Goal: Task Accomplishment & Management: Manage account settings

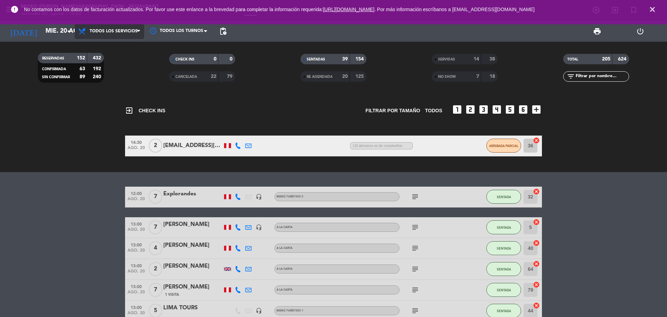
click at [111, 29] on span "Todos los servicios" at bounding box center [114, 31] width 48 height 5
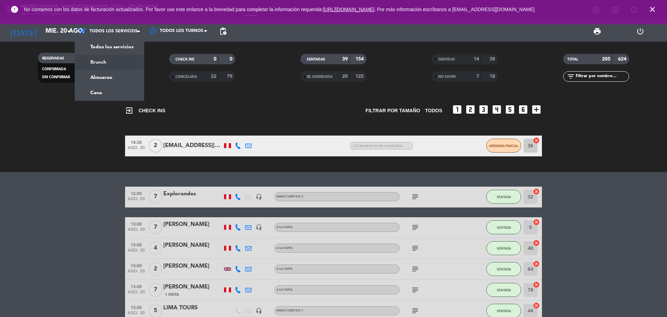
click at [112, 72] on div "menu [GEOGRAPHIC_DATA][PERSON_NAME] - Restaurant [DATE] 20. agosto - 14:22 Mis …" at bounding box center [333, 47] width 667 height 94
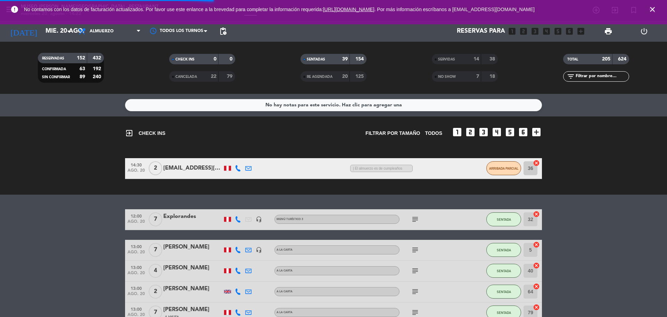
click at [654, 8] on icon "close" at bounding box center [652, 9] width 8 height 8
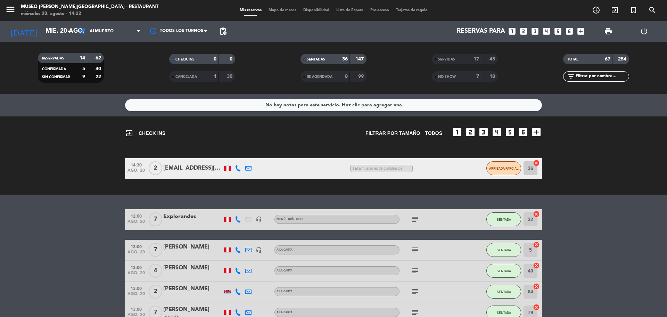
click at [527, 33] on icon "looks_two" at bounding box center [523, 31] width 9 height 9
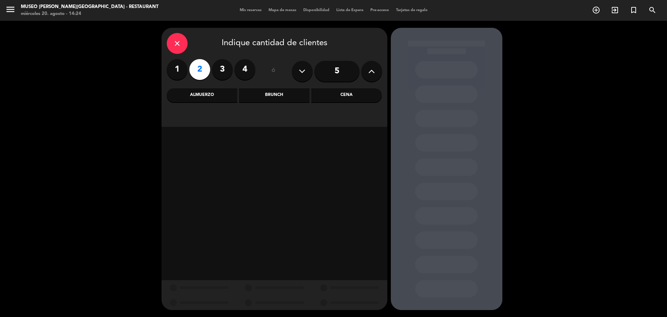
click at [355, 93] on div "Cena" at bounding box center [346, 95] width 71 height 14
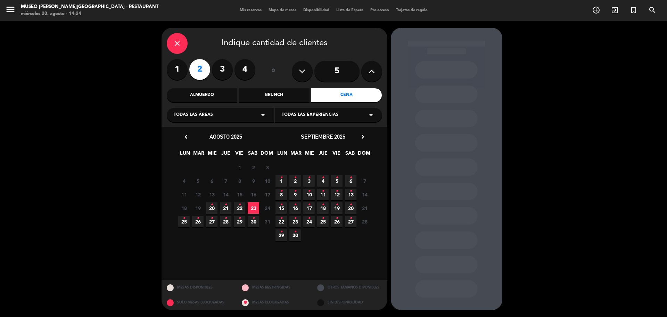
click at [363, 139] on icon "chevron_right" at bounding box center [362, 136] width 7 height 7
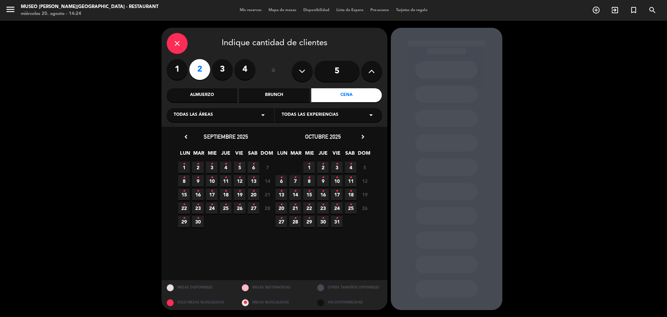
click at [363, 137] on icon "chevron_right" at bounding box center [362, 136] width 7 height 7
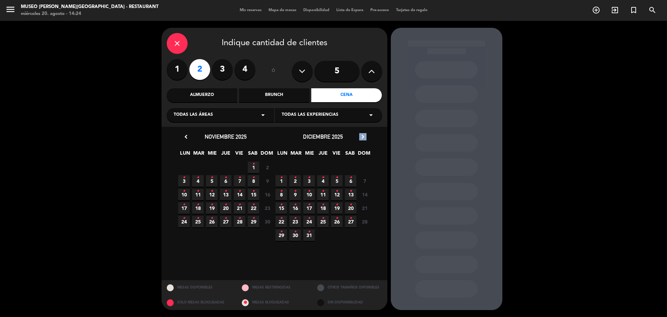
click at [363, 137] on icon "chevron_right" at bounding box center [362, 136] width 7 height 7
click at [363, 207] on span "22" at bounding box center [364, 207] width 11 height 11
drag, startPoint x: 184, startPoint y: 135, endPoint x: 188, endPoint y: 145, distance: 10.8
click at [184, 135] on icon "chevron_left" at bounding box center [185, 136] width 7 height 7
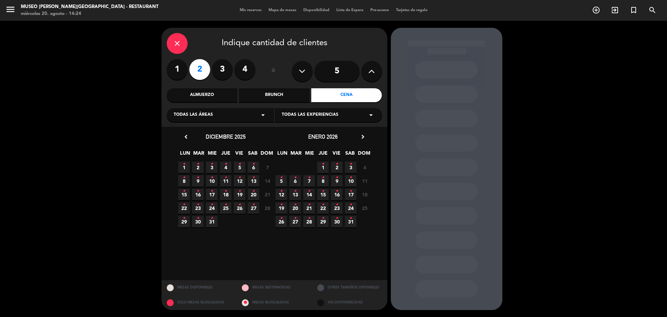
click at [180, 139] on div "chevron_left [DATE]" at bounding box center [225, 136] width 97 height 9
click at [183, 139] on icon "chevron_left" at bounding box center [185, 136] width 7 height 7
click at [189, 134] on icon "chevron_left" at bounding box center [185, 136] width 7 height 7
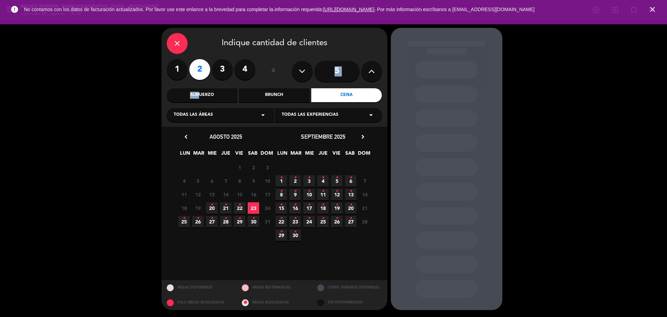
click at [195, 86] on div "close Indique cantidad de clientes 1 2 3 4 ó 5 Almuerzo Brunch Cena Todas las á…" at bounding box center [275, 77] width 226 height 99
click at [199, 93] on div "Almuerzo" at bounding box center [202, 95] width 71 height 14
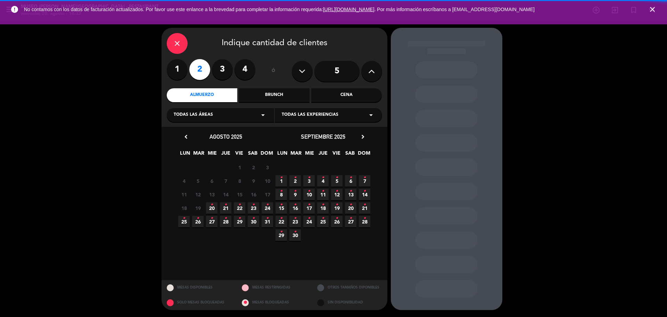
click at [266, 210] on icon "•" at bounding box center [267, 204] width 2 height 11
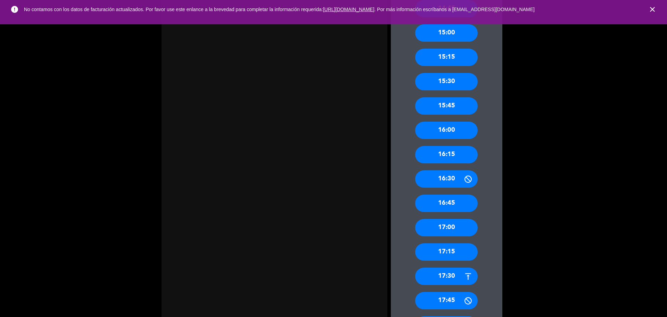
scroll to position [480, 0]
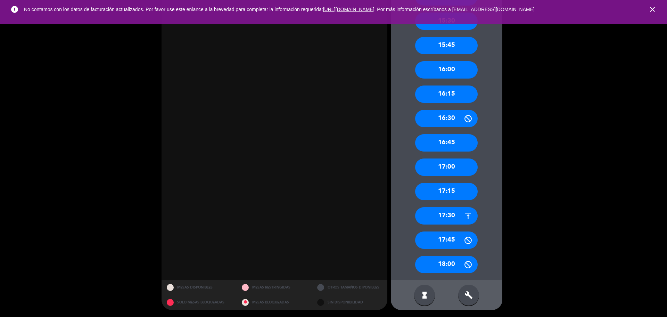
click at [444, 215] on div "17:30" at bounding box center [446, 215] width 63 height 17
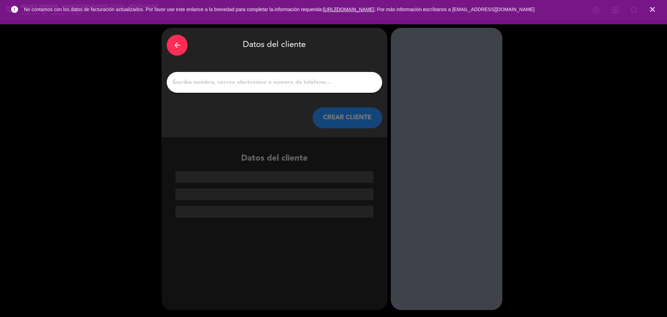
scroll to position [0, 0]
click at [252, 87] on div at bounding box center [274, 82] width 215 height 21
click at [251, 84] on input "1" at bounding box center [274, 82] width 205 height 10
paste input "[PERSON_NAME]"
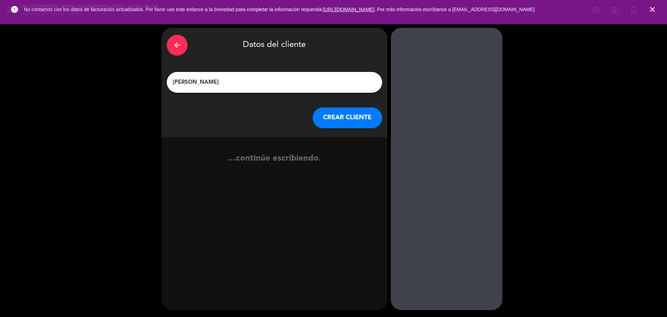
type input "[PERSON_NAME]"
click at [347, 113] on button "CREAR CLIENTE" at bounding box center [347, 117] width 69 height 21
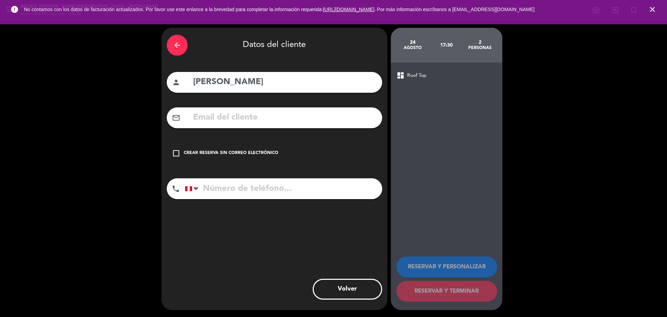
click at [250, 126] on div "mail_outline" at bounding box center [274, 117] width 215 height 21
click at [249, 124] on input "text" at bounding box center [284, 117] width 184 height 14
paste input "[EMAIL_ADDRESS][DOMAIN_NAME]"
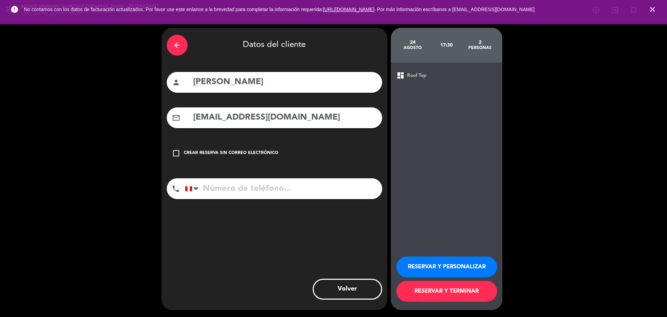
type input "[EMAIL_ADDRESS][DOMAIN_NAME]"
click at [270, 190] on input "tel" at bounding box center [283, 188] width 197 height 21
paste input "929667274"
type input "929667274"
drag, startPoint x: 422, startPoint y: 264, endPoint x: 204, endPoint y: 109, distance: 267.6
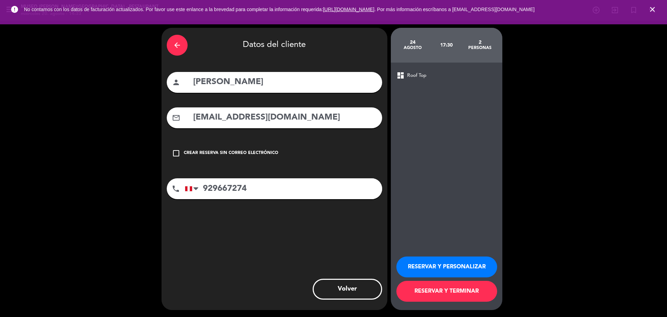
click at [423, 264] on button "RESERVAR Y PERSONALIZAR" at bounding box center [446, 266] width 101 height 21
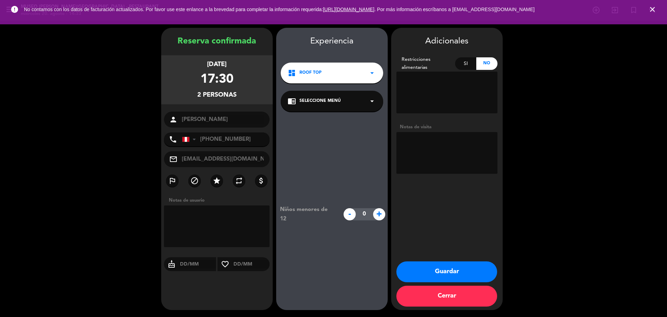
click at [434, 149] on textarea at bounding box center [446, 153] width 101 height 42
paste textarea "[GEOGRAPHIC_DATA][PERSON_NAME] ninguna"
click at [351, 97] on div "chrome_reader_mode Seleccione Menú arrow_drop_down" at bounding box center [332, 101] width 102 height 21
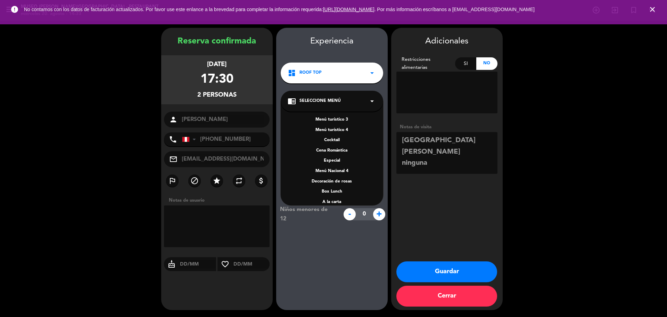
scroll to position [90, 0]
drag, startPoint x: 336, startPoint y: 162, endPoint x: 385, endPoint y: 159, distance: 48.7
click at [336, 162] on div "A la carta" at bounding box center [332, 164] width 89 height 7
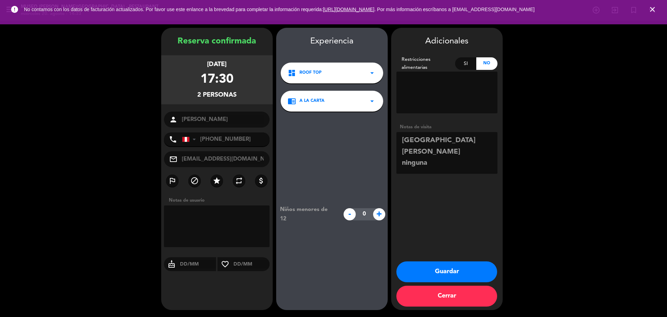
click at [401, 152] on textarea at bounding box center [446, 153] width 101 height 42
type textarea "villa [GEOGRAPHIC_DATA][PERSON_NAME] alergia: ninguna"
click at [442, 267] on button "Guardar" at bounding box center [446, 271] width 101 height 21
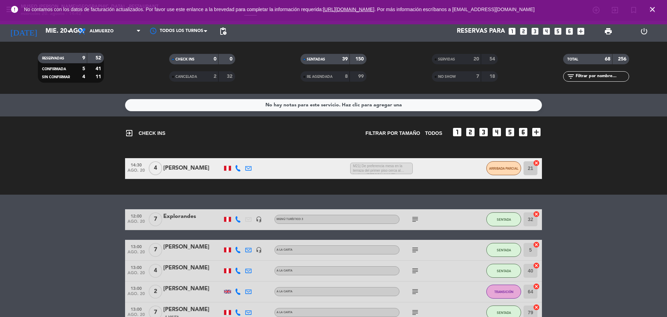
click at [650, 11] on icon "close" at bounding box center [652, 9] width 8 height 8
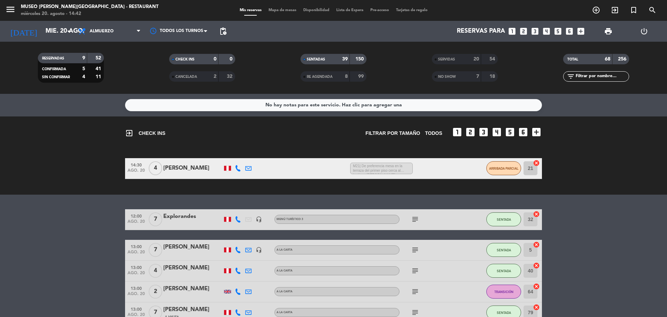
click at [547, 34] on icon "looks_4" at bounding box center [546, 31] width 9 height 9
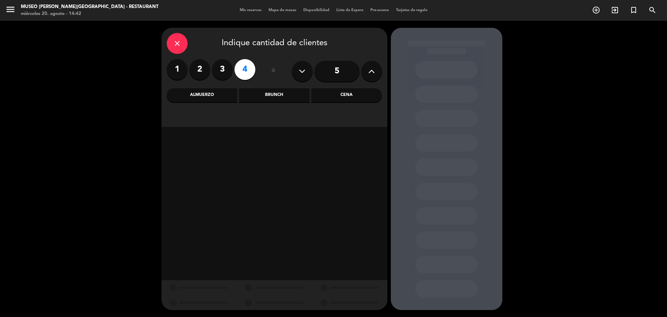
click at [220, 100] on div "Almuerzo" at bounding box center [202, 95] width 71 height 14
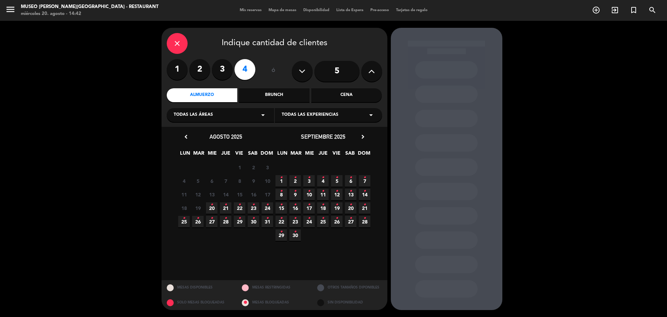
click at [241, 209] on span "22 •" at bounding box center [239, 207] width 11 height 11
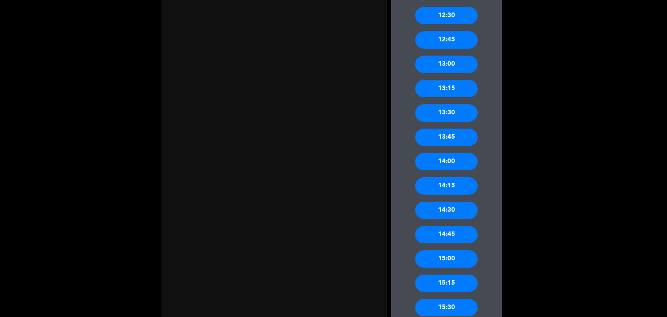
scroll to position [577, 0]
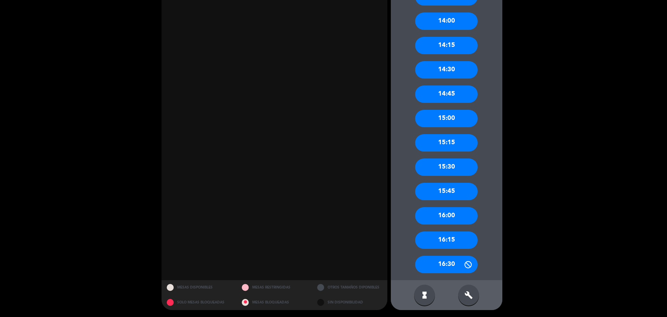
click at [458, 214] on div "16:00" at bounding box center [446, 215] width 63 height 17
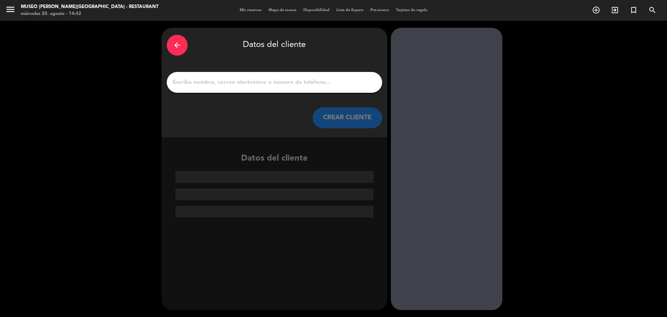
click at [233, 77] on input "1" at bounding box center [274, 82] width 205 height 10
click at [232, 78] on input "1" at bounding box center [274, 82] width 205 height 10
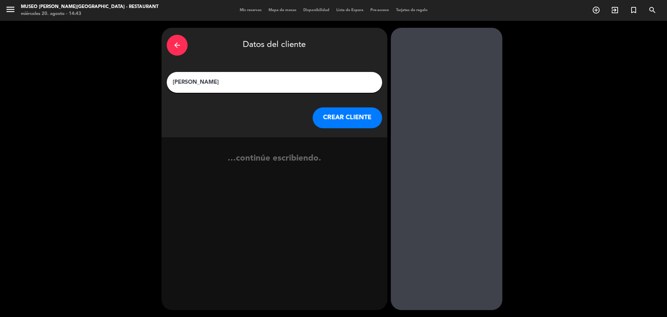
type input "[PERSON_NAME]"
click at [320, 123] on button "CREAR CLIENTE" at bounding box center [347, 117] width 69 height 21
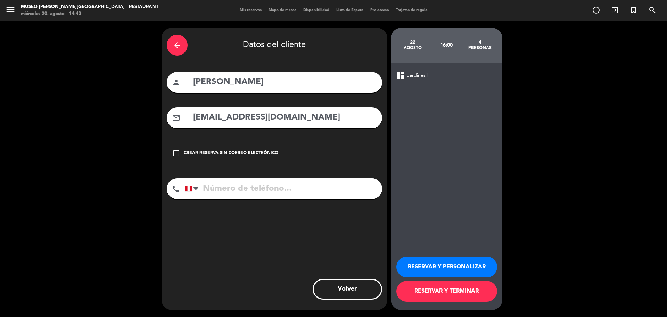
drag, startPoint x: 306, startPoint y: 116, endPoint x: 297, endPoint y: 164, distance: 48.2
click at [305, 116] on input "[EMAIL_ADDRESS][DOMAIN_NAME]" at bounding box center [284, 117] width 184 height 14
type input "[EMAIL_ADDRESS][DOMAIN_NAME]"
click at [259, 184] on input "tel" at bounding box center [283, 188] width 197 height 21
type input "999714578"
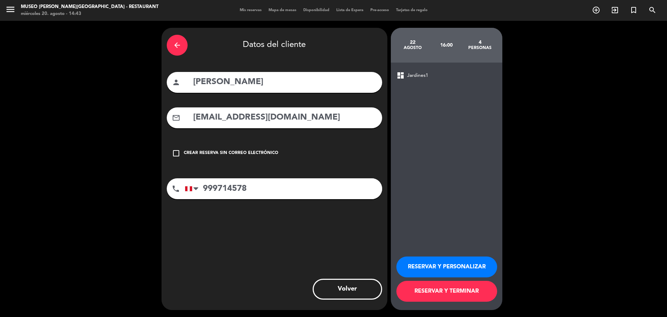
click at [434, 262] on button "RESERVAR Y PERSONALIZAR" at bounding box center [446, 266] width 101 height 21
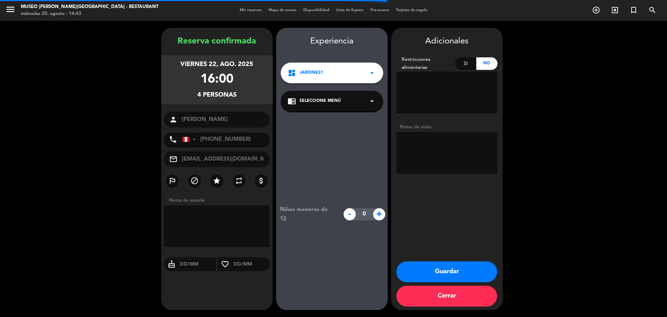
click at [348, 104] on div "chrome_reader_mode Seleccione Menú arrow_drop_down" at bounding box center [332, 101] width 102 height 21
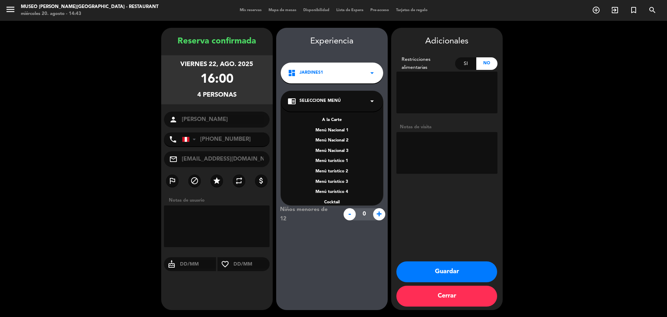
click at [340, 123] on div "A la Carte" at bounding box center [332, 120] width 89 height 7
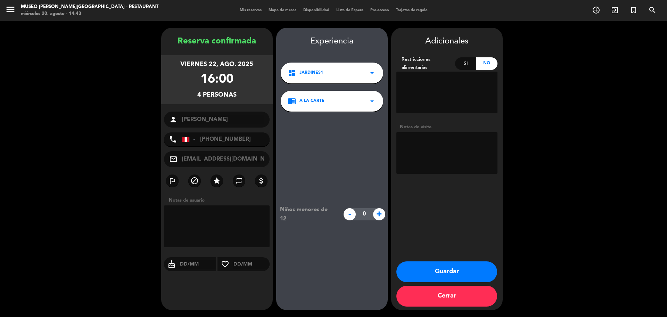
click at [405, 142] on textarea at bounding box center [446, 153] width 101 height 42
click at [410, 141] on textarea at bounding box center [446, 153] width 101 height 42
drag, startPoint x: 248, startPoint y: 140, endPoint x: 210, endPoint y: 140, distance: 37.9
click at [210, 140] on input "[PHONE_NUMBER]" at bounding box center [226, 139] width 88 height 14
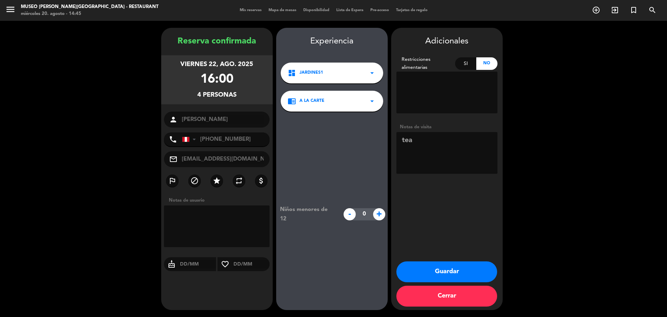
click at [446, 146] on textarea at bounding box center [446, 153] width 101 height 42
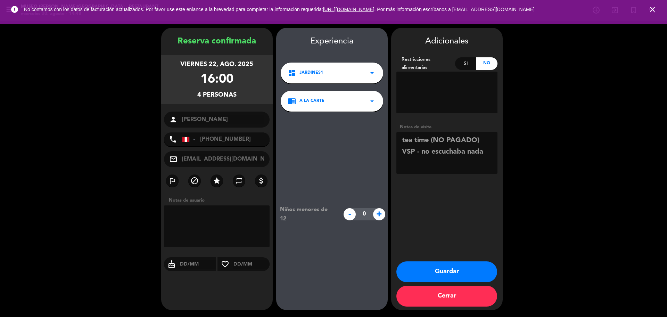
type textarea "tea time (NO PAGADO) VSP - no escuchaba nada"
click at [444, 272] on button "Guardar" at bounding box center [446, 271] width 101 height 21
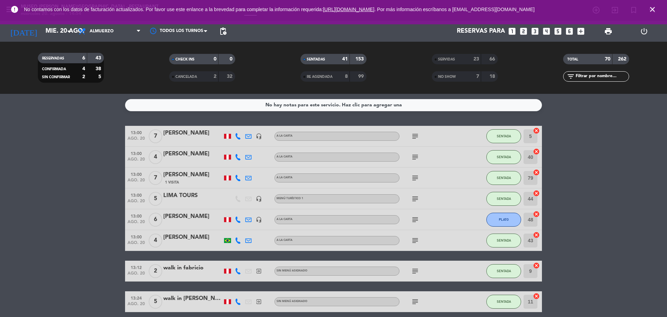
click at [527, 31] on icon "looks_two" at bounding box center [523, 31] width 9 height 9
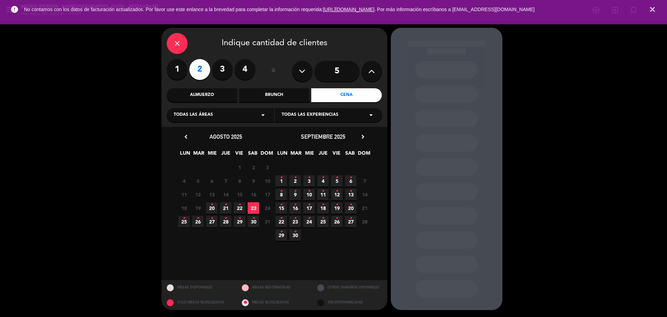
click at [255, 219] on span "30 •" at bounding box center [253, 221] width 11 height 11
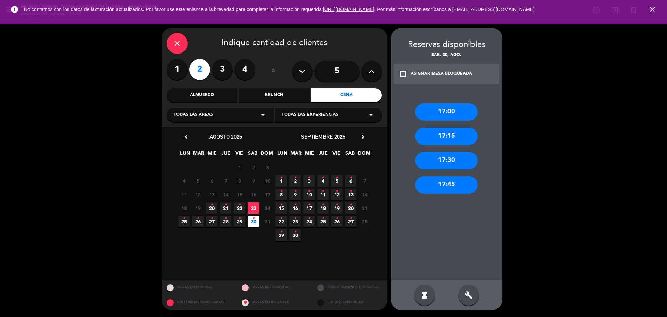
click at [178, 43] on icon "close" at bounding box center [177, 43] width 8 height 8
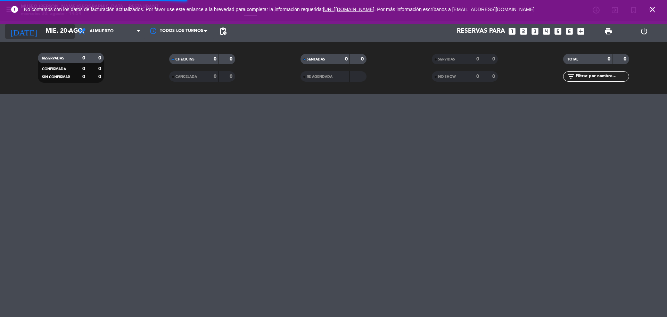
click at [42, 27] on input "mié. 20 ago." at bounding box center [82, 31] width 81 height 14
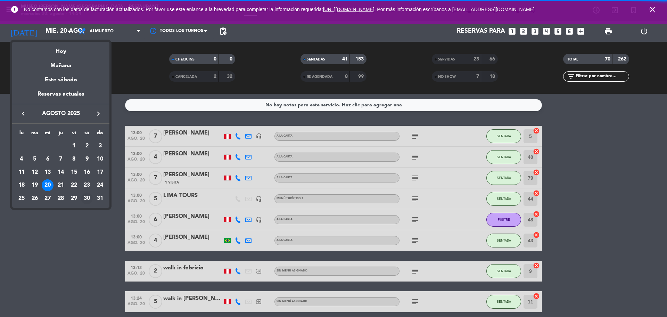
click at [89, 199] on div "30" at bounding box center [87, 198] width 12 height 12
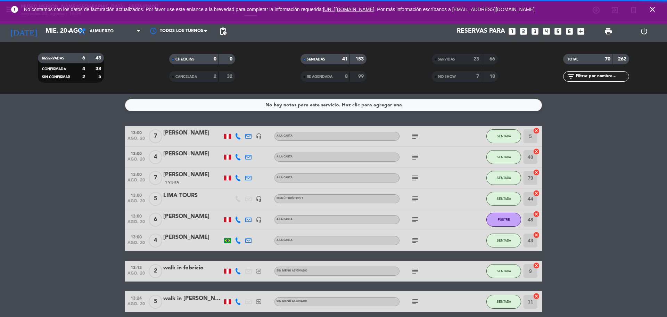
type input "sáb. 30 ago."
click at [114, 33] on span "Almuerzo" at bounding box center [109, 31] width 69 height 15
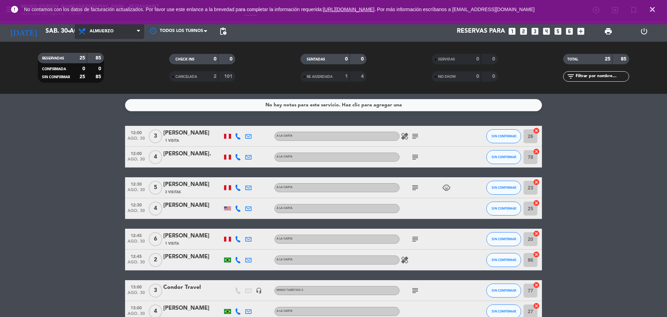
click at [112, 33] on span "Almuerzo" at bounding box center [109, 31] width 69 height 15
click at [111, 92] on div "menu [GEOGRAPHIC_DATA][PERSON_NAME] - Restaurant [DATE] 20. agosto - 14:54 Mis …" at bounding box center [333, 47] width 667 height 94
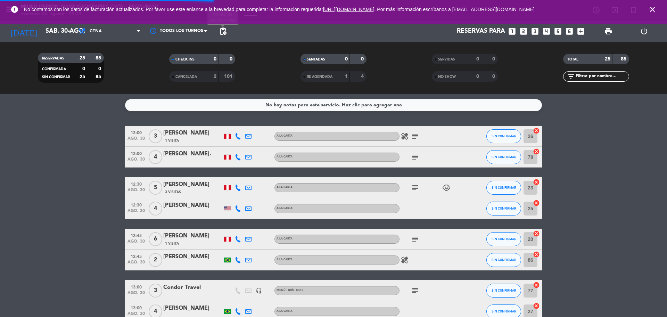
click at [223, 33] on span "pending_actions" at bounding box center [223, 31] width 8 height 8
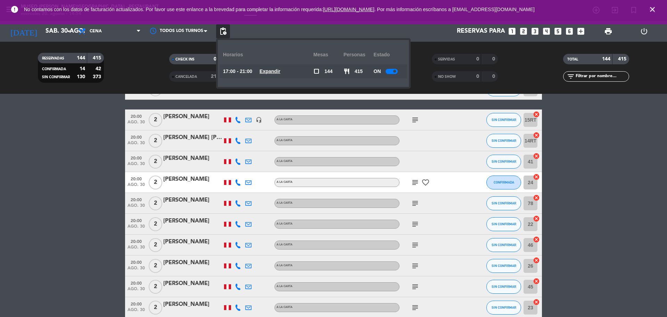
scroll to position [2258, 0]
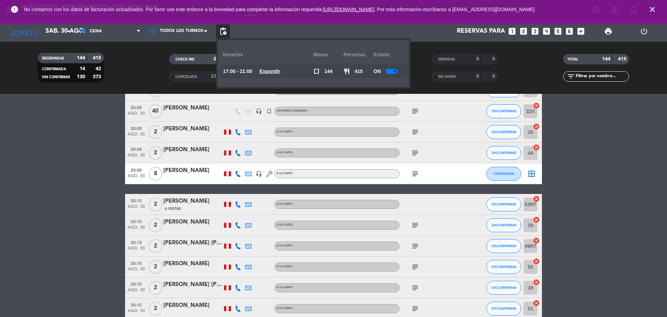
click at [653, 7] on icon "close" at bounding box center [652, 9] width 8 height 8
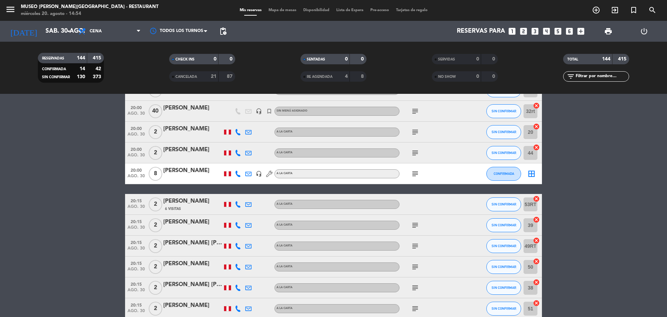
click at [270, 13] on div "Mis reservas Mapa de mesas Disponibilidad Lista de Espera Pre-acceso Tarjetas d…" at bounding box center [333, 10] width 195 height 6
click at [271, 11] on span "Mapa de mesas" at bounding box center [282, 10] width 35 height 4
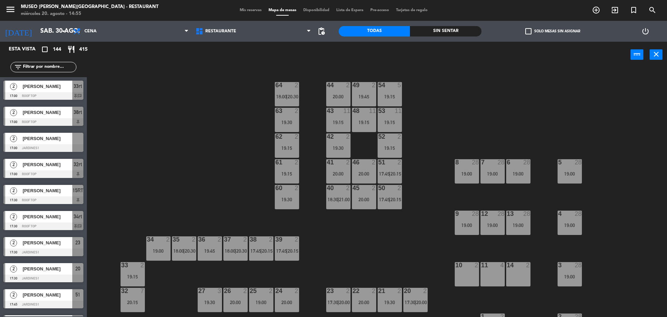
click at [56, 139] on span "[PERSON_NAME]" at bounding box center [48, 138] width 50 height 7
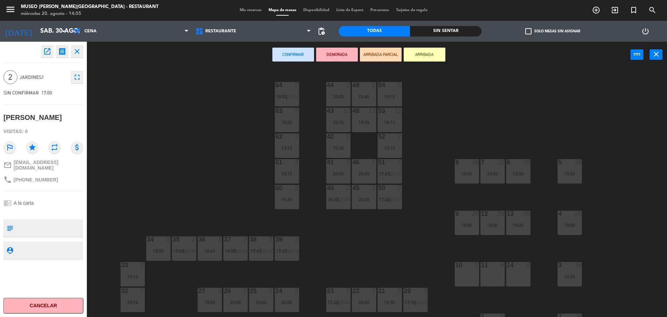
click at [520, 273] on div "14 2" at bounding box center [518, 274] width 24 height 24
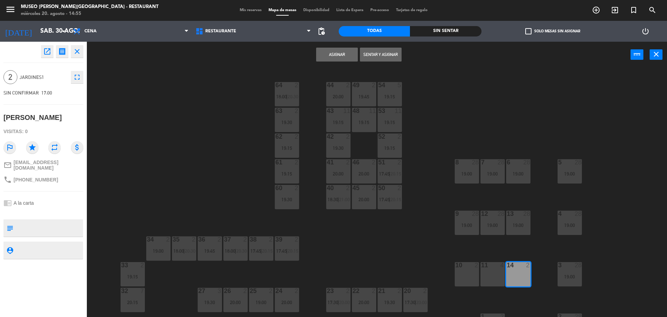
click at [341, 55] on button "Asignar" at bounding box center [337, 55] width 42 height 14
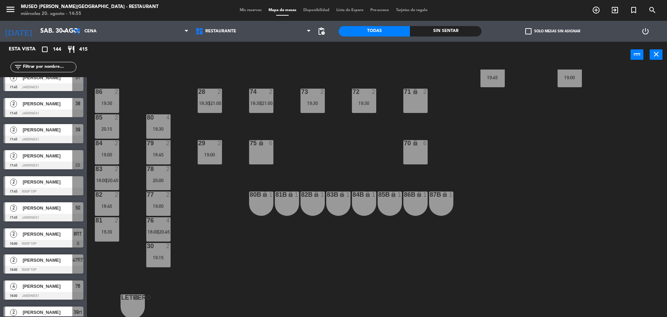
scroll to position [261, 0]
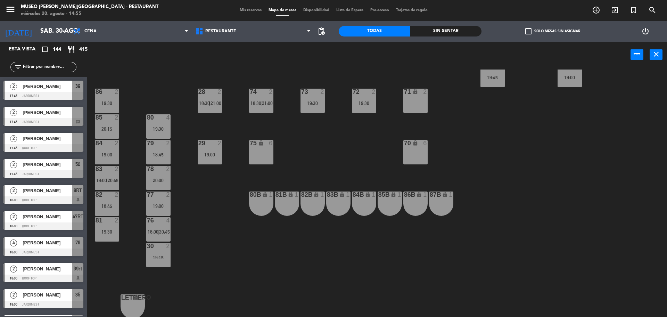
click at [64, 115] on span "[PERSON_NAME]" at bounding box center [48, 112] width 50 height 7
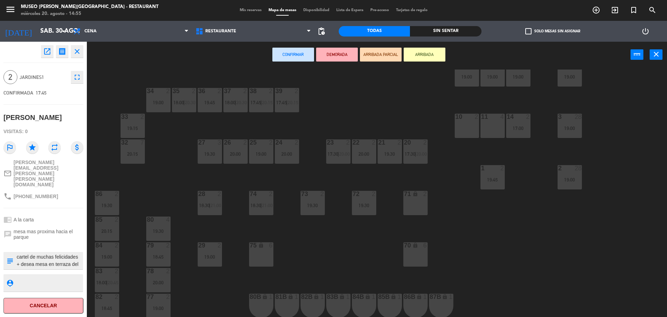
scroll to position [207, 0]
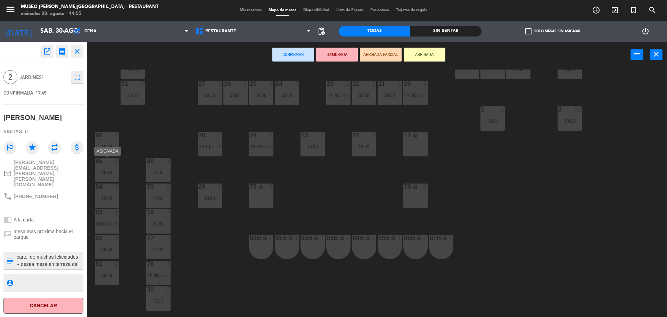
click at [108, 171] on div "20:15" at bounding box center [107, 172] width 24 height 5
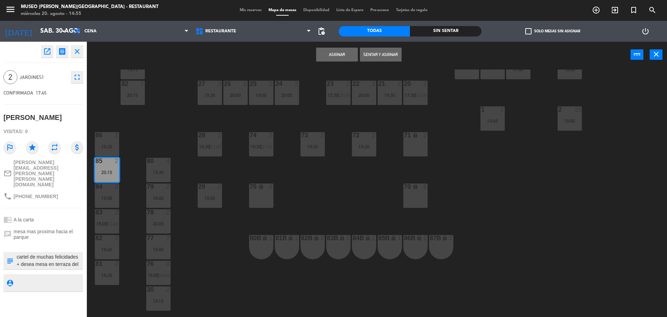
click at [315, 54] on div "Asignar Sentar y Asignar power_input close" at bounding box center [359, 55] width 544 height 26
click at [325, 55] on button "Asignar" at bounding box center [337, 55] width 42 height 14
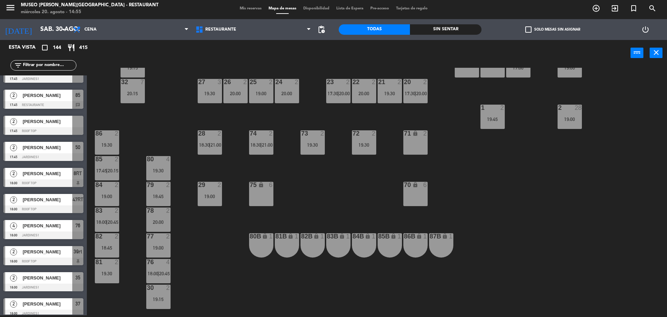
scroll to position [261, 0]
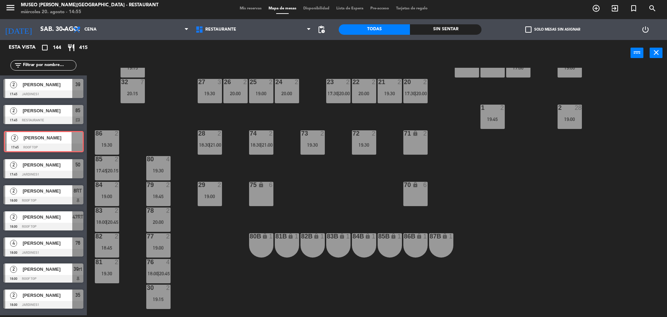
click at [36, 141] on div "2 [PERSON_NAME] 17:45 Roof Top 2 [PERSON_NAME] 17:45 Roof Top" at bounding box center [43, 142] width 87 height 28
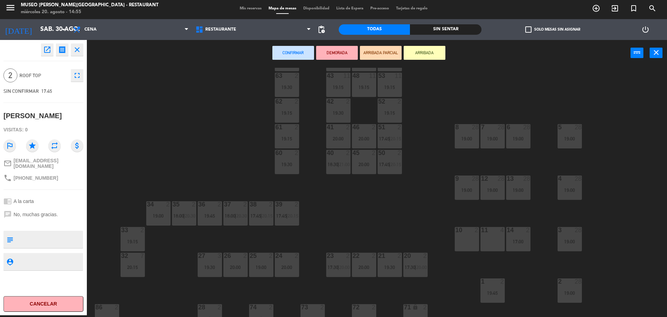
scroll to position [0, 0]
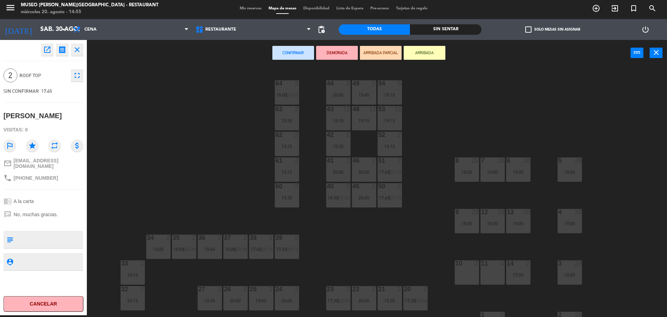
click at [472, 280] on div "10 2" at bounding box center [467, 272] width 24 height 24
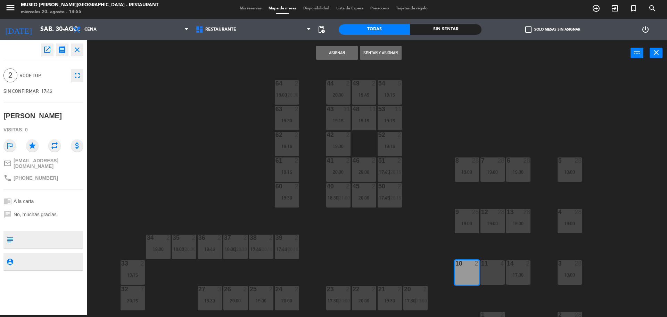
click at [333, 52] on button "Asignar" at bounding box center [337, 53] width 42 height 14
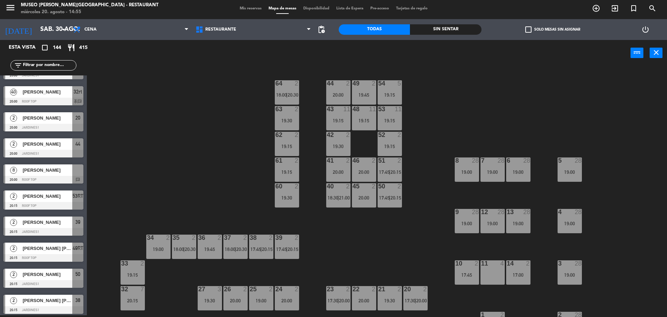
scroll to position [2649, 0]
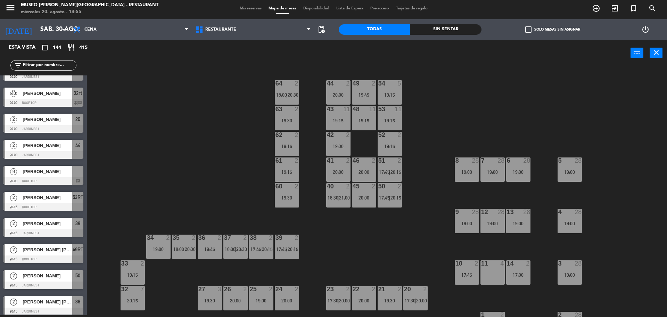
click at [50, 175] on span "[PERSON_NAME]" at bounding box center [48, 171] width 50 height 7
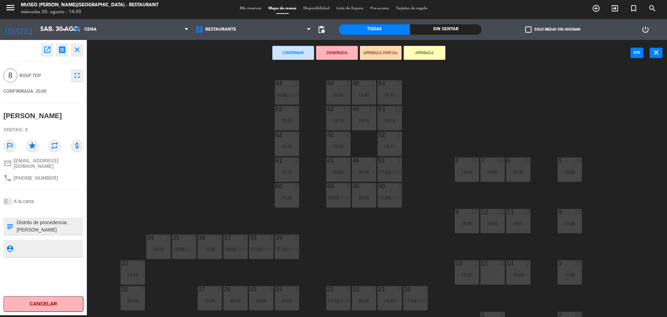
click at [491, 274] on div "11 4" at bounding box center [493, 272] width 24 height 24
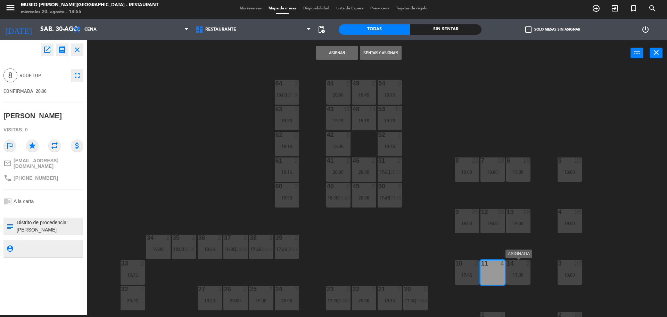
click at [514, 273] on div "17:00" at bounding box center [518, 274] width 24 height 5
click at [367, 54] on button "Unir y asignar" at bounding box center [381, 53] width 42 height 14
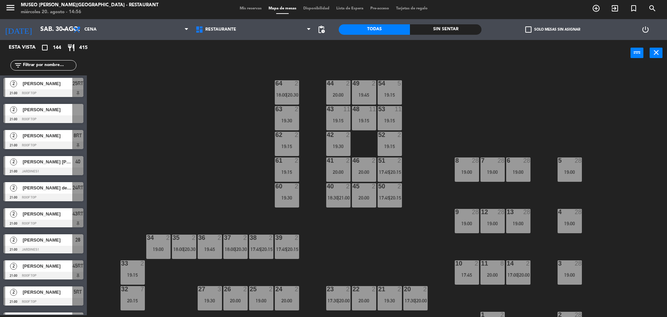
scroll to position [3471, 0]
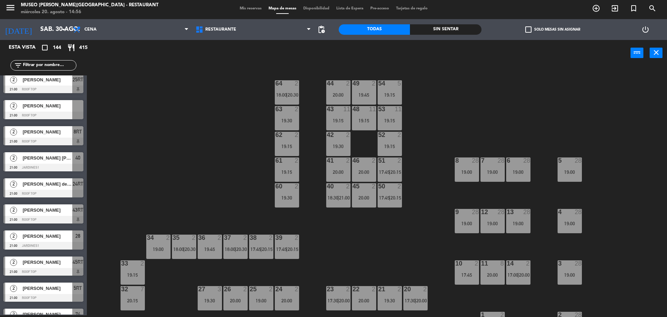
click at [61, 111] on div "[PERSON_NAME]" at bounding box center [47, 105] width 50 height 11
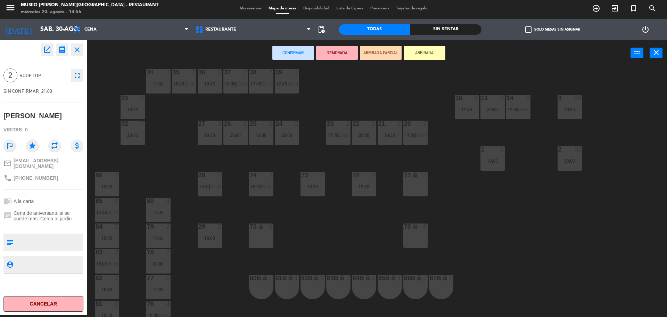
scroll to position [217, 0]
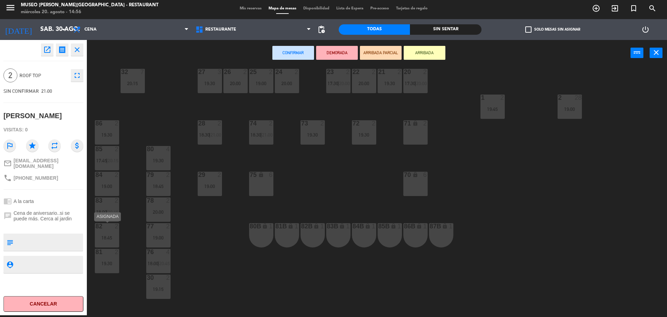
click at [115, 240] on div "18:45" at bounding box center [107, 237] width 24 height 5
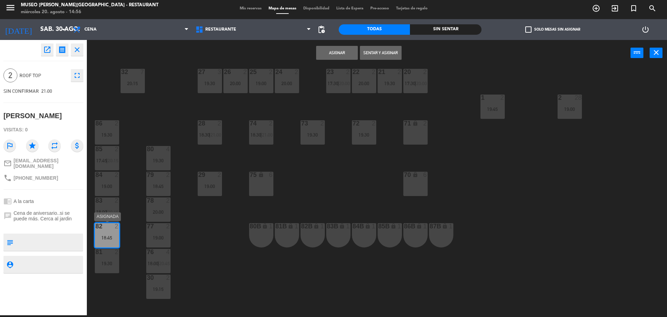
click at [101, 230] on div "82 2 18:45" at bounding box center [107, 235] width 24 height 24
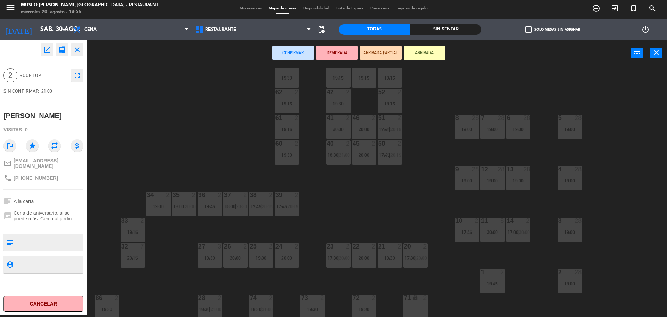
scroll to position [0, 0]
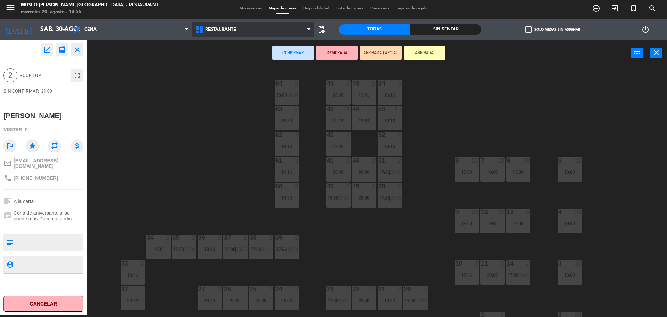
click at [253, 30] on span "Restaurante" at bounding box center [253, 29] width 123 height 15
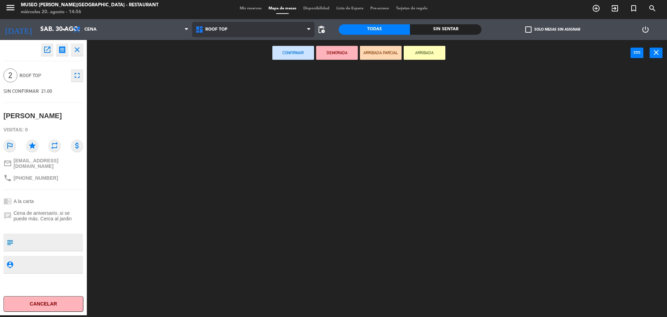
click at [217, 61] on ng-component "menu [GEOGRAPHIC_DATA][PERSON_NAME] - Restaurant [DATE] 20. agosto - 14:56 Mis …" at bounding box center [333, 157] width 667 height 319
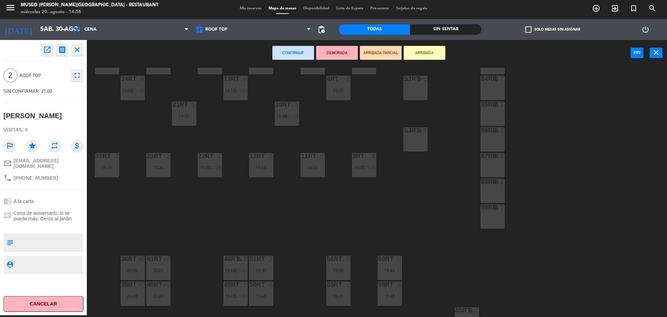
scroll to position [87, 0]
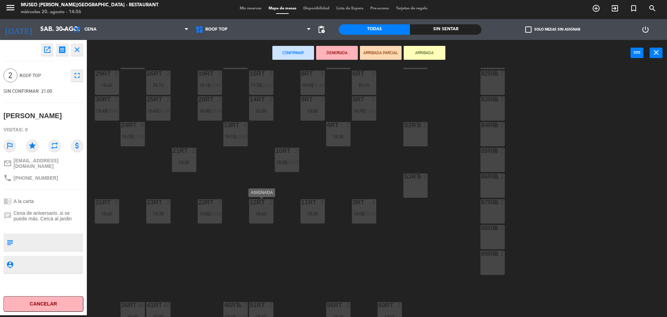
click at [263, 215] on div "18:45" at bounding box center [261, 213] width 24 height 5
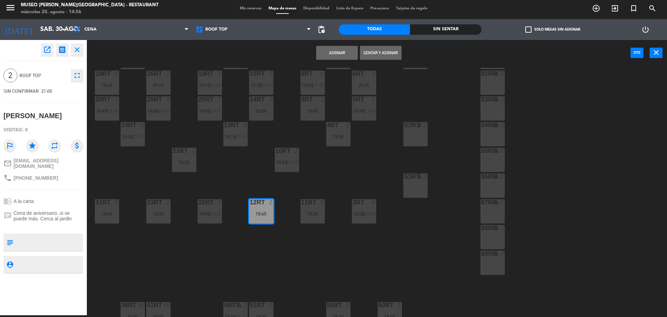
click at [348, 54] on button "Asignar" at bounding box center [337, 53] width 42 height 14
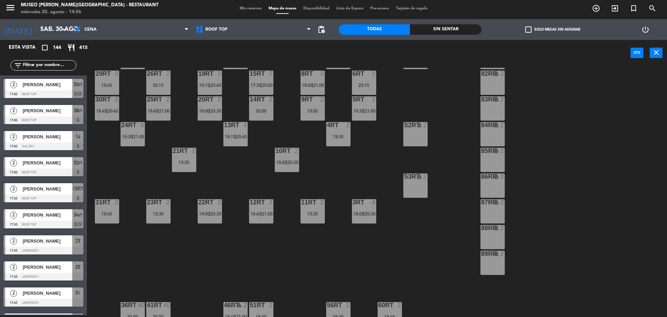
scroll to position [1056, 0]
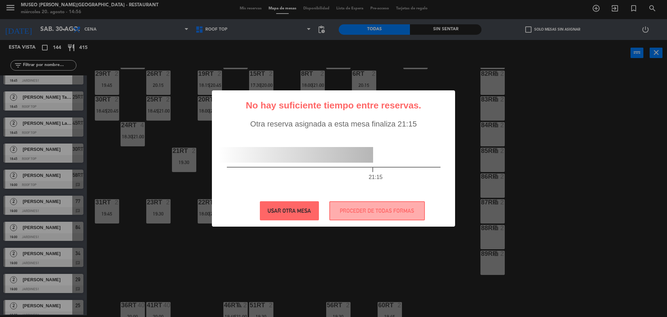
click at [291, 213] on button "USAR OTRA MESA" at bounding box center [289, 210] width 59 height 19
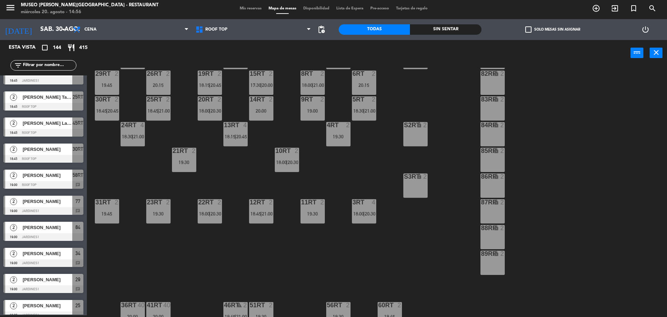
click at [252, 13] on div "menu [GEOGRAPHIC_DATA][PERSON_NAME] - Restaurant [DATE] 20. agosto - 14:56 Mis …" at bounding box center [333, 8] width 667 height 21
click at [249, 10] on span "Mis reservas" at bounding box center [250, 9] width 29 height 4
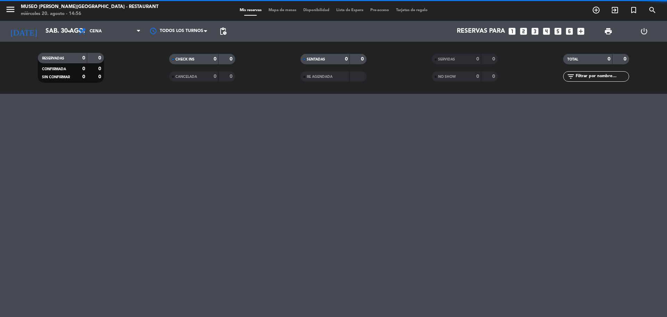
click at [526, 28] on icon "looks_two" at bounding box center [523, 31] width 9 height 9
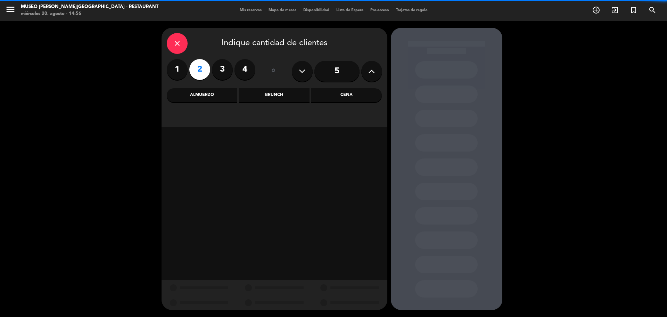
click at [350, 93] on div "Cena" at bounding box center [346, 95] width 71 height 14
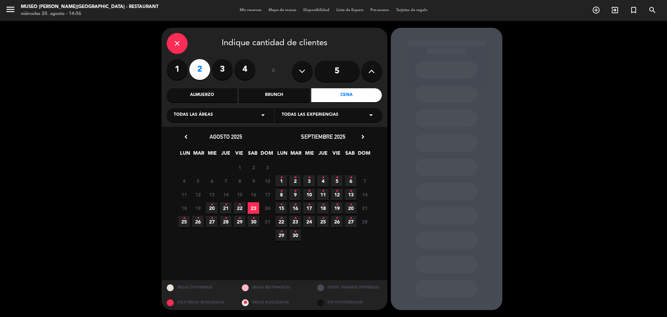
click at [253, 225] on span "30 •" at bounding box center [253, 221] width 11 height 11
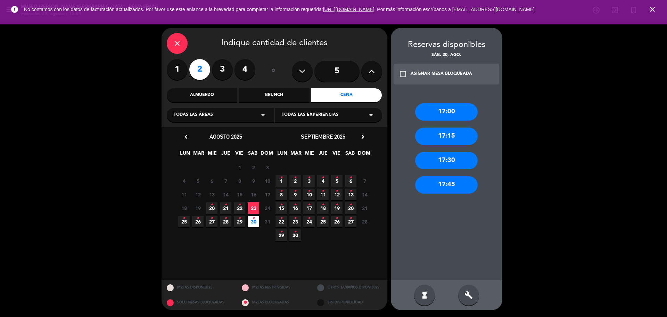
click at [214, 205] on span "20 •" at bounding box center [211, 207] width 11 height 11
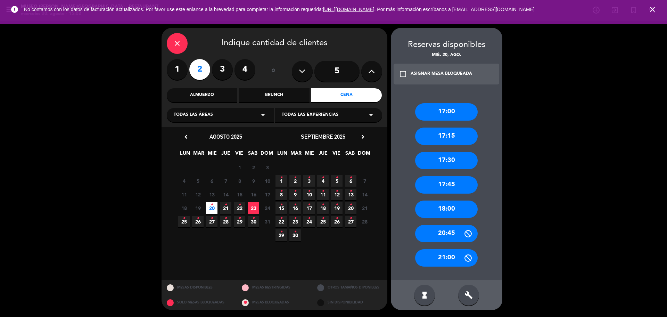
click at [178, 39] on div "close" at bounding box center [177, 43] width 21 height 21
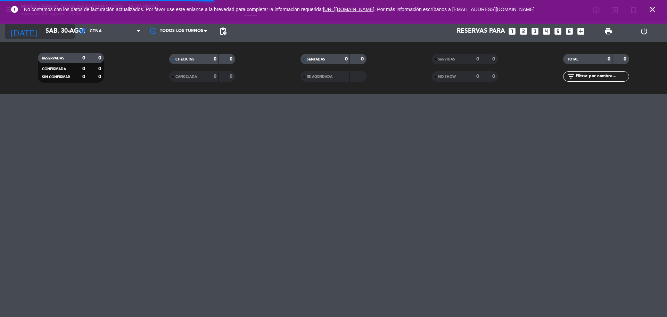
click at [59, 34] on input "sáb. 30 ago." at bounding box center [82, 31] width 81 height 14
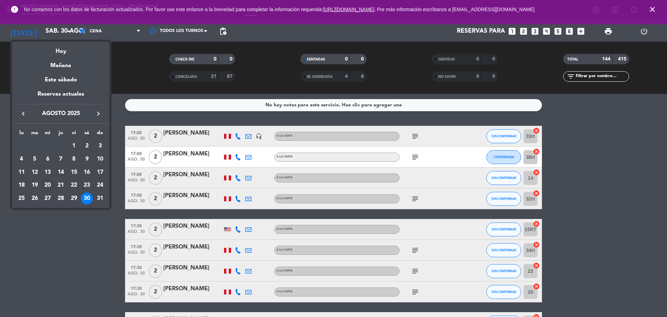
click at [657, 8] on div at bounding box center [333, 158] width 667 height 317
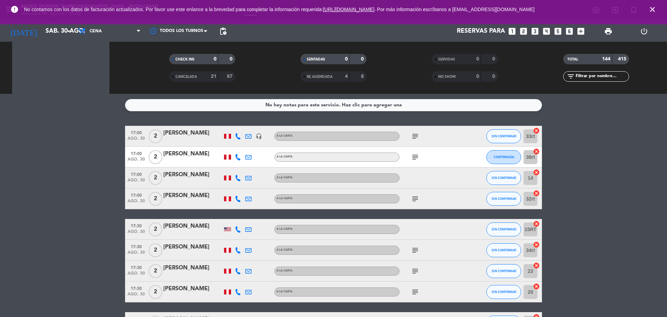
click at [651, 9] on icon "close" at bounding box center [652, 9] width 8 height 8
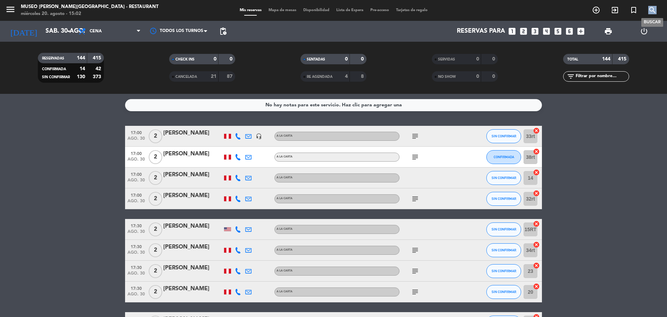
click at [651, 9] on icon "search" at bounding box center [652, 10] width 8 height 8
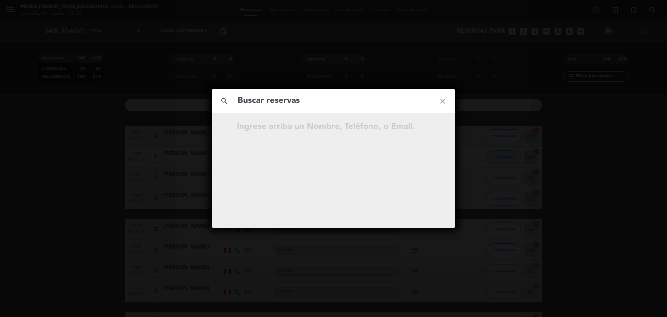
click at [394, 104] on input "text" at bounding box center [333, 101] width 193 height 14
click at [273, 100] on input "981 257 312" at bounding box center [333, 101] width 193 height 14
type input "981257312"
click at [305, 100] on input "981257312" at bounding box center [333, 101] width 193 height 14
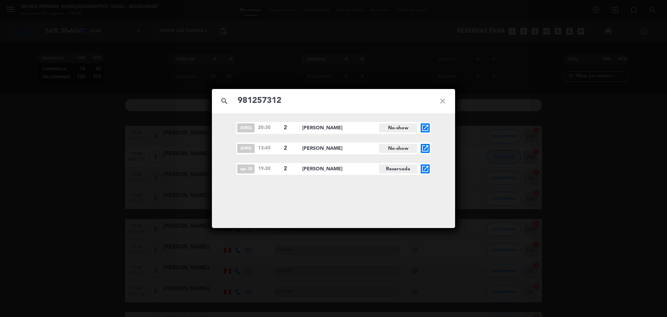
click at [425, 169] on icon "open_in_new" at bounding box center [425, 169] width 8 height 8
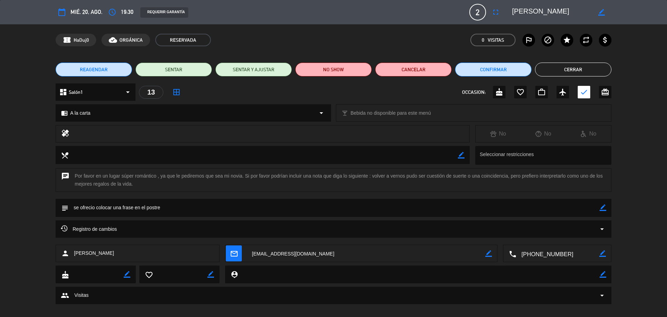
click at [601, 209] on icon "border_color" at bounding box center [603, 207] width 7 height 7
click at [590, 211] on textarea at bounding box center [333, 208] width 531 height 18
type textarea "se ofrecio colocar una frase en el postre + postre: ¿Quieres ser mi novia?"
click at [601, 206] on icon at bounding box center [603, 207] width 7 height 7
click at [602, 207] on icon "border_color" at bounding box center [603, 207] width 7 height 7
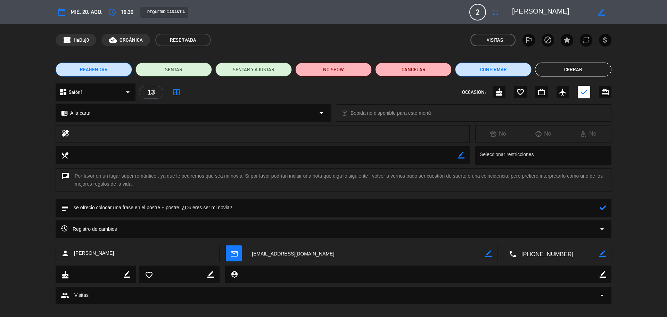
click at [602, 207] on icon at bounding box center [603, 207] width 7 height 7
click at [602, 207] on icon "border_color" at bounding box center [603, 207] width 7 height 7
click at [602, 207] on icon at bounding box center [603, 207] width 7 height 7
click at [475, 74] on button "Confirmar" at bounding box center [493, 70] width 76 height 14
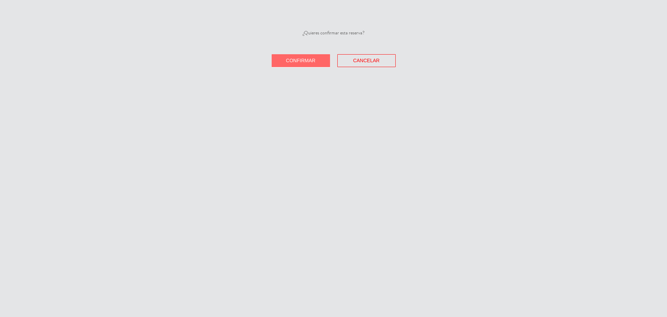
click at [303, 63] on span "Confirmar" at bounding box center [301, 61] width 30 height 6
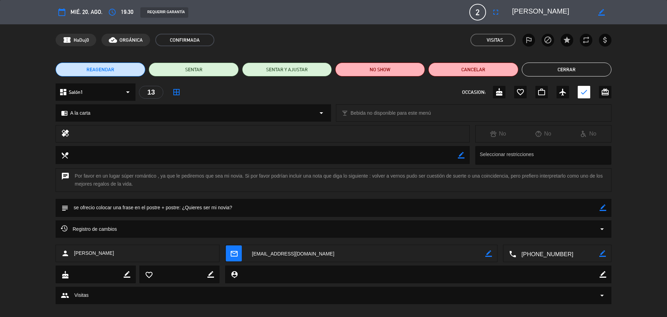
click at [602, 66] on button "Cerrar" at bounding box center [567, 70] width 90 height 14
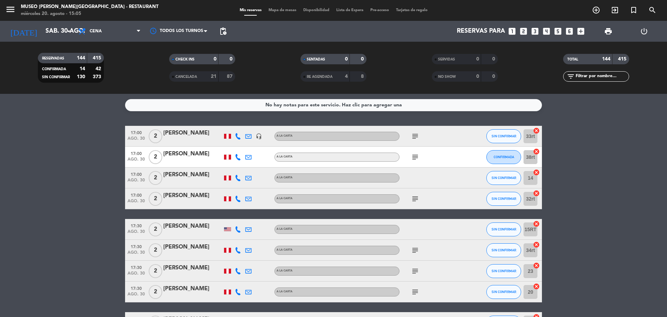
click at [600, 77] on input "text" at bounding box center [602, 77] width 54 height 8
click at [44, 36] on input "sáb. 30 ago." at bounding box center [82, 31] width 81 height 14
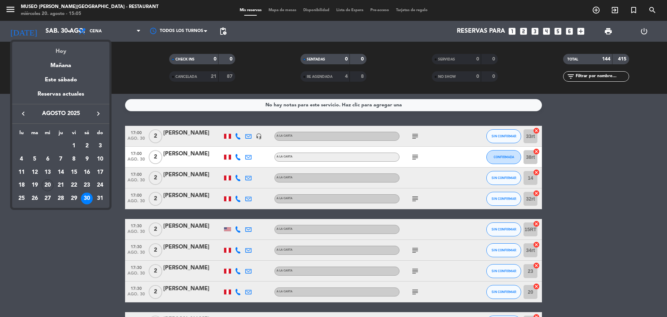
click at [55, 51] on div "Hoy" at bounding box center [60, 49] width 97 height 14
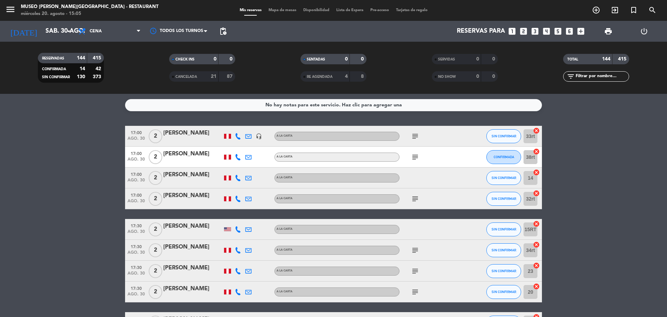
type input "mié. 20 ago."
click at [596, 81] on div "filter_list" at bounding box center [596, 76] width 66 height 10
click at [592, 75] on input "text" at bounding box center [602, 77] width 54 height 8
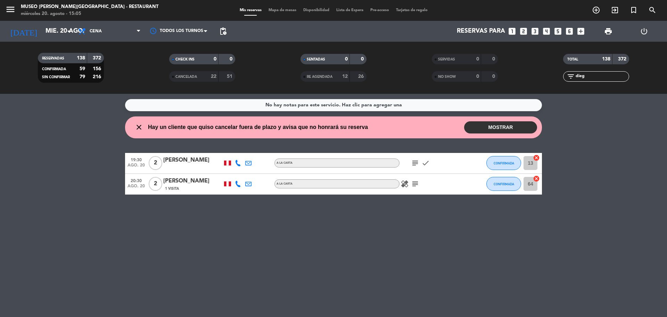
type input "dieg"
click at [417, 163] on icon "subject" at bounding box center [415, 163] width 8 height 8
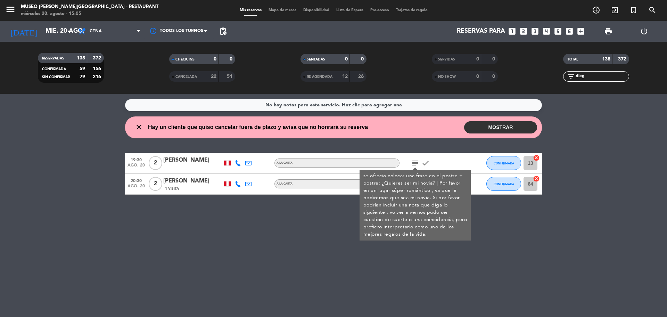
click at [324, 219] on div "No hay notas para este servicio. Haz clic para agregar una close Hay un cliente…" at bounding box center [333, 205] width 667 height 223
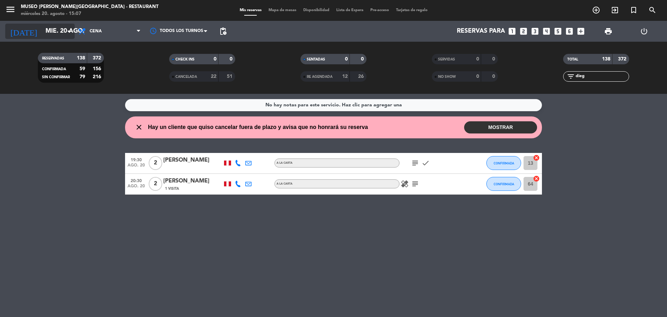
click at [48, 36] on input "mié. 20 ago." at bounding box center [82, 31] width 81 height 14
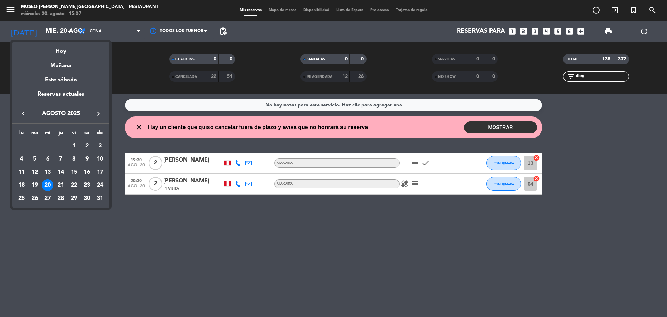
click at [97, 112] on icon "keyboard_arrow_right" at bounding box center [98, 113] width 8 height 8
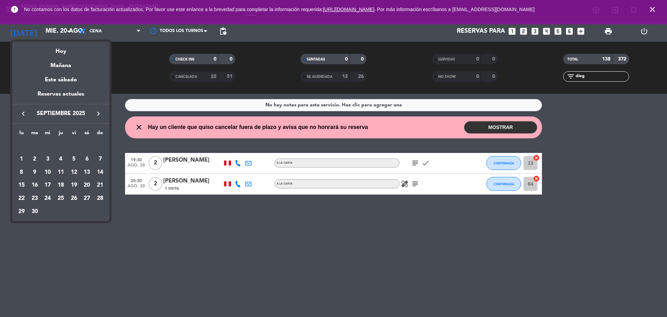
click at [524, 31] on div at bounding box center [333, 158] width 667 height 317
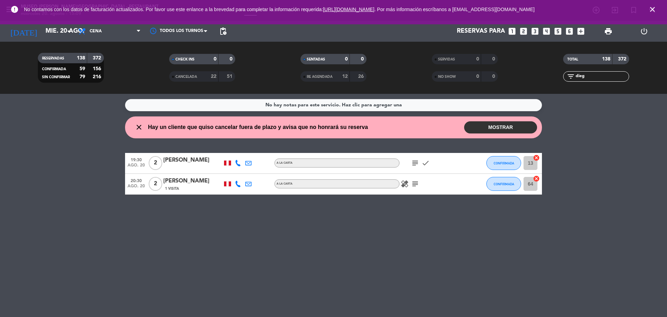
click at [524, 29] on icon "looks_two" at bounding box center [523, 31] width 9 height 9
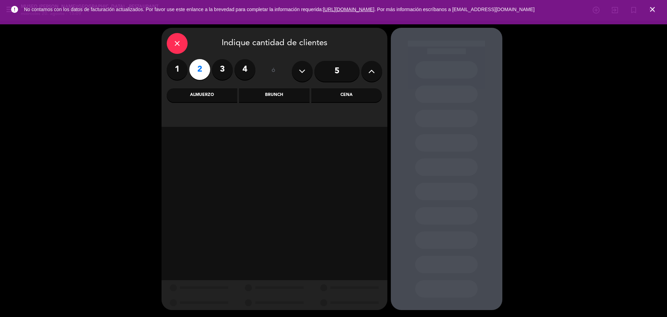
click at [334, 100] on div "Cena" at bounding box center [346, 95] width 71 height 14
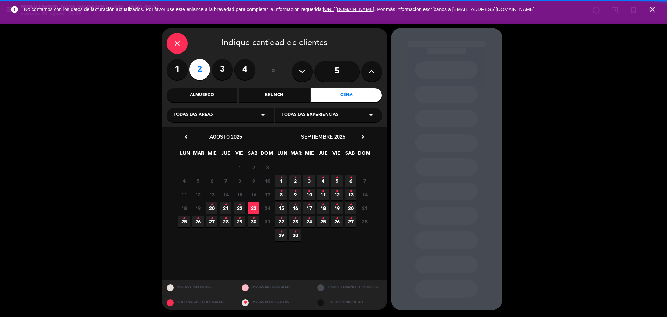
click at [228, 210] on span "21 •" at bounding box center [225, 207] width 11 height 11
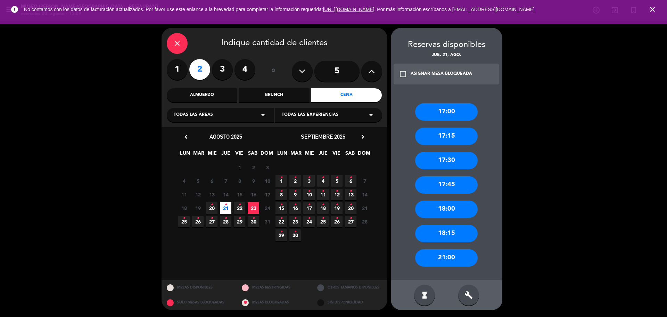
click at [180, 39] on icon "close" at bounding box center [177, 43] width 8 height 8
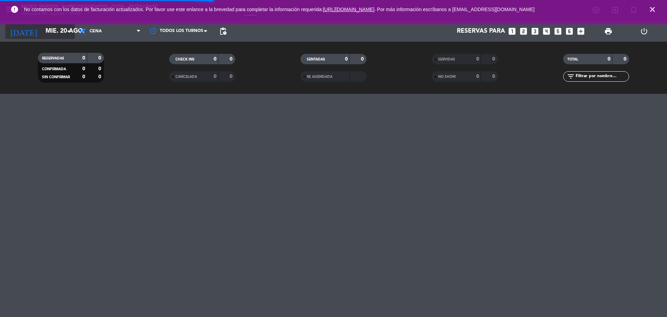
click at [62, 30] on input "mié. 20 ago." at bounding box center [82, 31] width 81 height 14
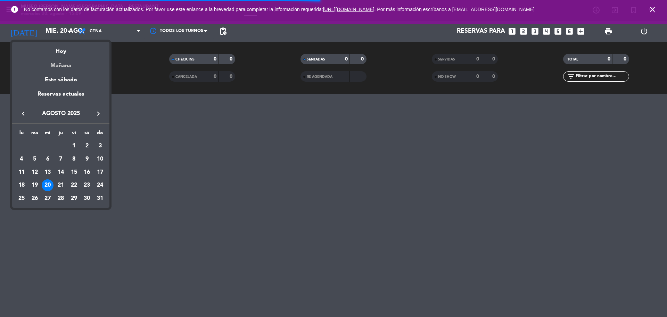
click at [66, 61] on div "Mañana" at bounding box center [60, 63] width 97 height 14
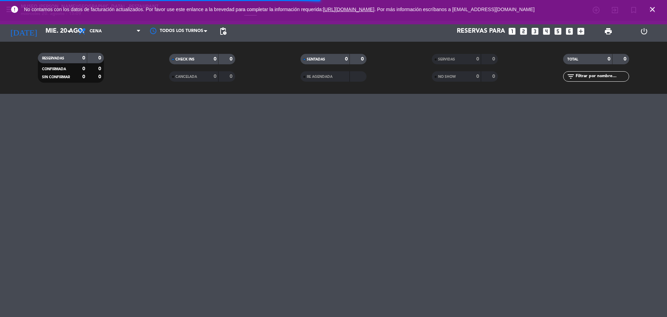
type input "jue. 21 ago."
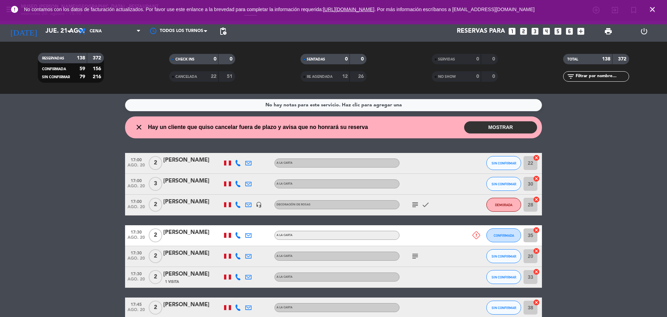
click at [652, 10] on icon "close" at bounding box center [652, 9] width 8 height 8
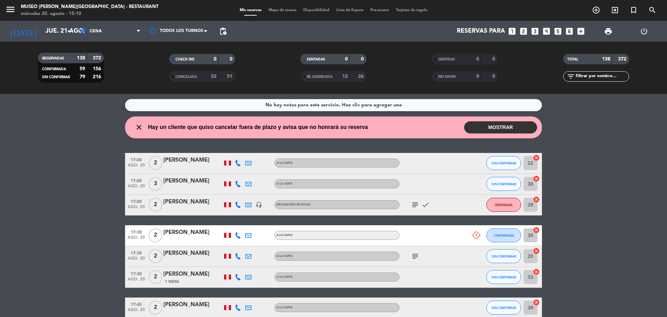
click at [294, 10] on span "Mapa de mesas" at bounding box center [282, 10] width 35 height 4
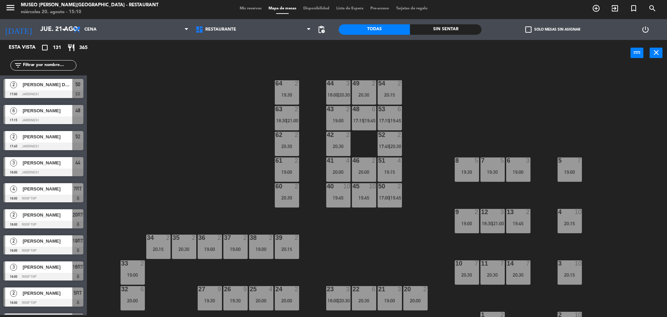
scroll to position [251, 0]
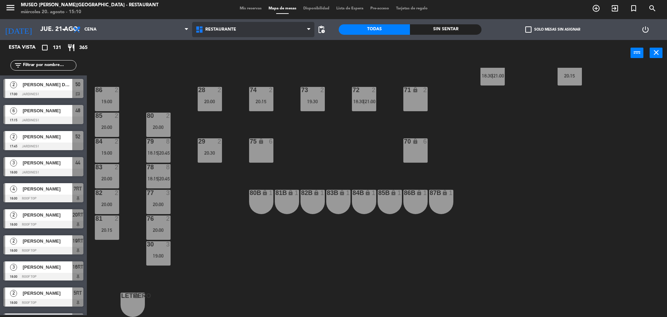
click at [277, 30] on span "Restaurante" at bounding box center [253, 29] width 123 height 15
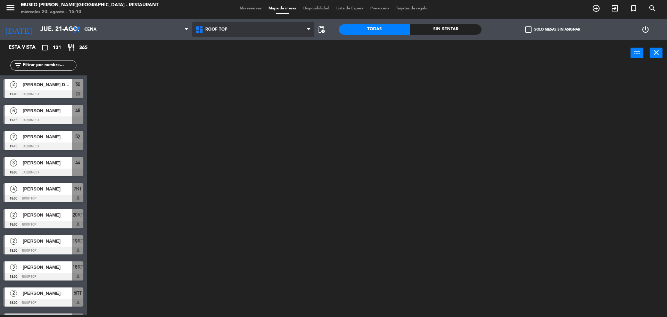
click at [243, 63] on ng-component "menu [GEOGRAPHIC_DATA][PERSON_NAME] - Restaurant [DATE] 20. agosto - 15:10 Mis …" at bounding box center [333, 157] width 667 height 319
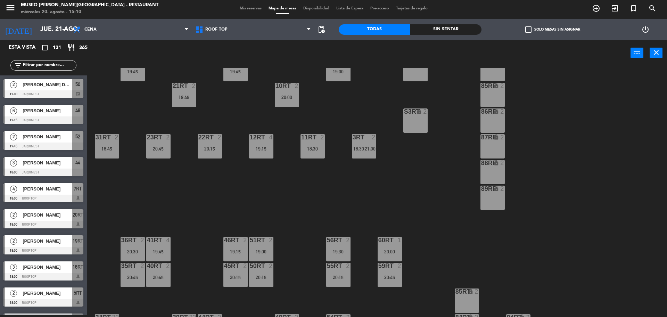
scroll to position [16, 0]
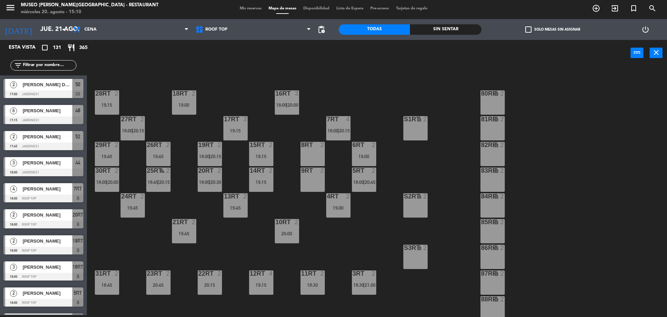
click at [311, 157] on div "8RT 2" at bounding box center [313, 154] width 24 height 24
click at [341, 52] on button "[GEOGRAPHIC_DATA]" at bounding box center [337, 53] width 42 height 14
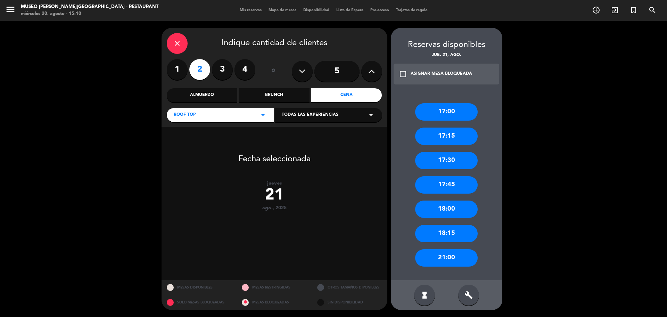
click at [181, 50] on div "close" at bounding box center [177, 43] width 21 height 21
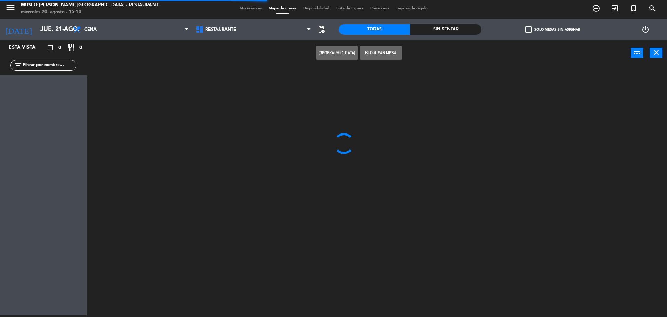
click at [252, 10] on span "Mis reservas" at bounding box center [250, 9] width 29 height 4
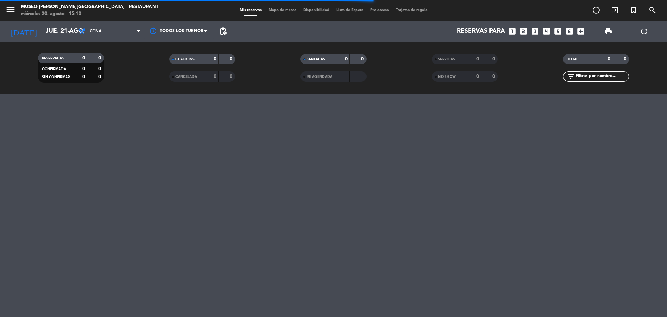
drag, startPoint x: 529, startPoint y: 33, endPoint x: 526, endPoint y: 33, distance: 3.5
click at [529, 33] on div "Reservas para looks_one looks_two looks_3 looks_4 looks_5 looks_6 add_box" at bounding box center [409, 31] width 358 height 21
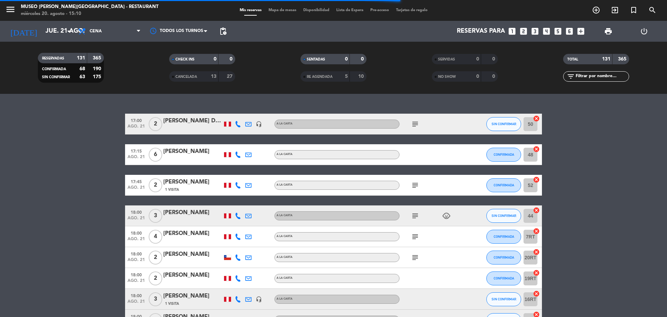
click at [525, 34] on icon "looks_two" at bounding box center [523, 31] width 9 height 9
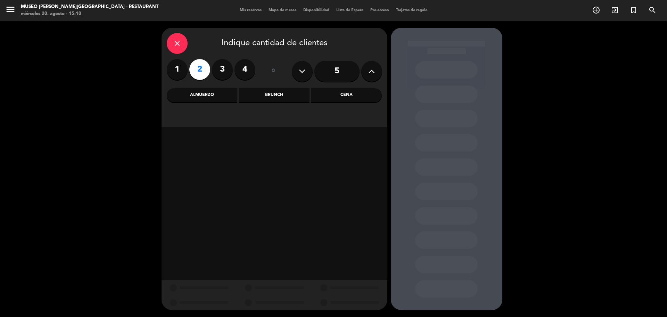
click at [355, 84] on div "close Indique cantidad de clientes 1 2 3 4 ó 5 Almuerzo Brunch Cena" at bounding box center [275, 77] width 226 height 99
click at [355, 93] on div "Cena" at bounding box center [346, 95] width 71 height 14
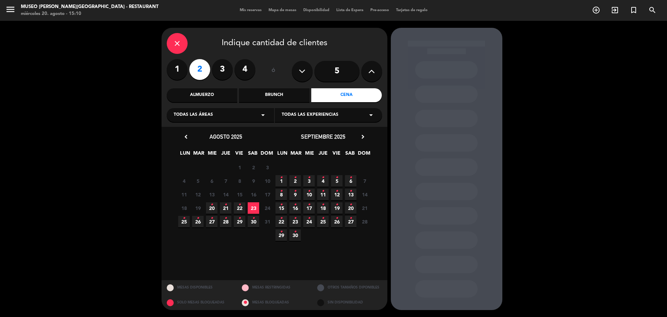
click at [224, 206] on span "21 •" at bounding box center [225, 207] width 11 height 11
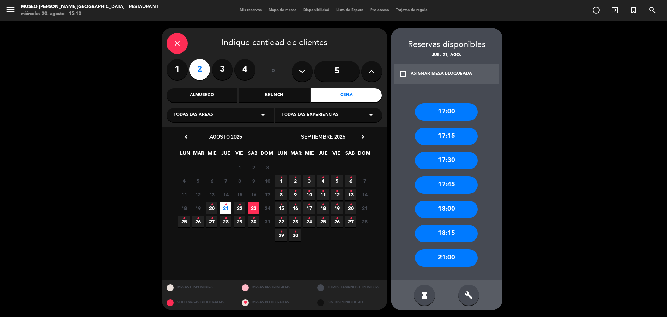
click at [466, 235] on div "18:15" at bounding box center [446, 233] width 63 height 17
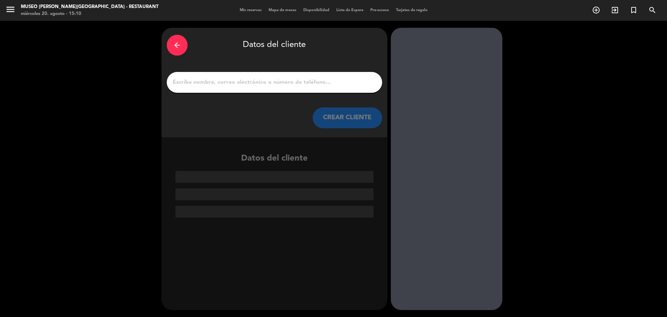
click at [269, 84] on input "1" at bounding box center [274, 82] width 205 height 10
paste input "[PERSON_NAME]"
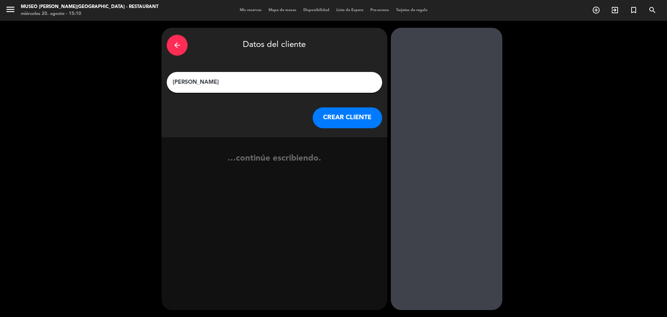
type input "[PERSON_NAME]"
click at [339, 119] on button "CREAR CLIENTE" at bounding box center [347, 117] width 69 height 21
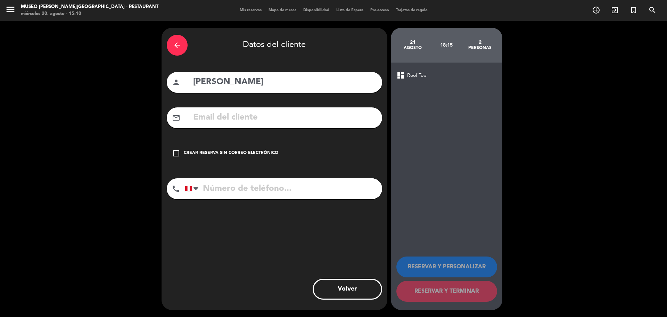
click at [249, 152] on div "Crear reserva sin correo electrónico" at bounding box center [231, 153] width 95 height 7
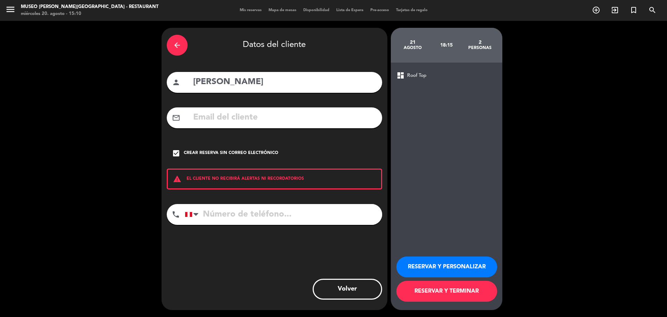
click at [286, 224] on input "tel" at bounding box center [283, 214] width 197 height 21
click at [286, 217] on input "tel" at bounding box center [283, 214] width 197 height 21
paste input "956742898"
type input "956742898"
click at [470, 266] on button "RESERVAR Y PERSONALIZAR" at bounding box center [446, 266] width 101 height 21
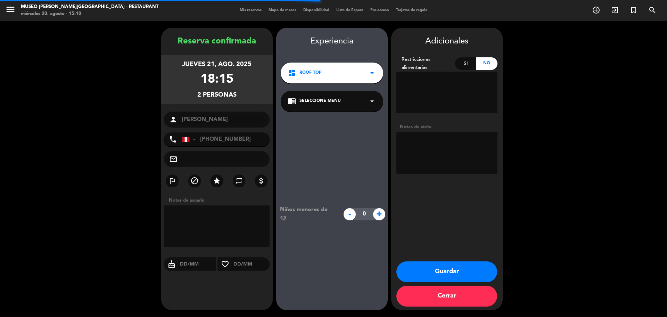
click at [332, 101] on span "Seleccione Menú" at bounding box center [319, 101] width 41 height 7
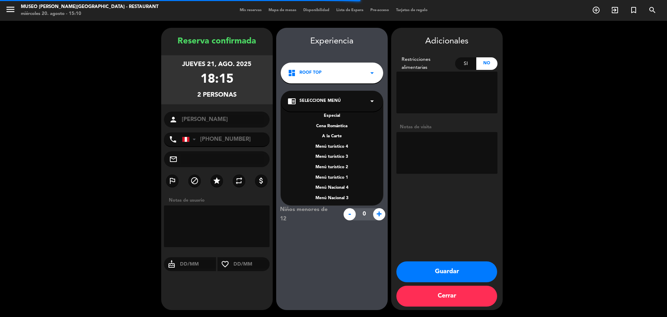
scroll to position [100, 0]
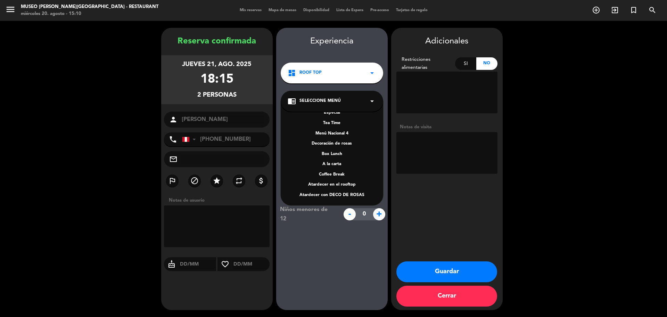
click at [331, 164] on div "A la carta" at bounding box center [332, 164] width 89 height 7
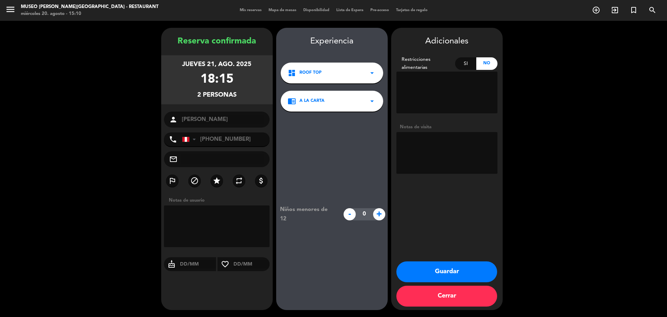
click at [444, 123] on div "Adicionales Restricciones alimentarias Si No Notas de visita" at bounding box center [447, 106] width 112 height 142
click at [441, 134] on textarea at bounding box center [446, 153] width 101 height 42
paste textarea "Distrito de procedencia: Pueblo Libre Alergias: [GEOGRAPHIC_DATA]"
type textarea "Distrito de procedencia: Pueblo Libre Alergias: [GEOGRAPHIC_DATA]"
click at [446, 271] on button "Guardar" at bounding box center [446, 271] width 101 height 21
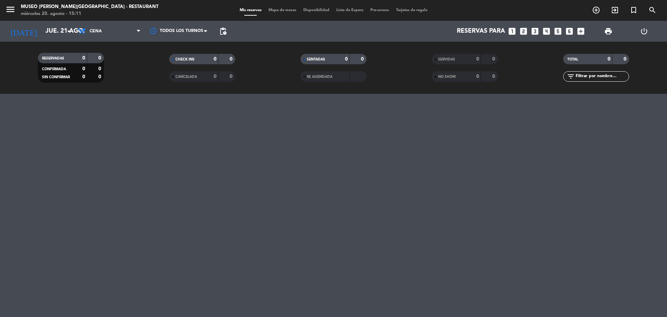
click at [585, 77] on input "text" at bounding box center [602, 77] width 54 height 8
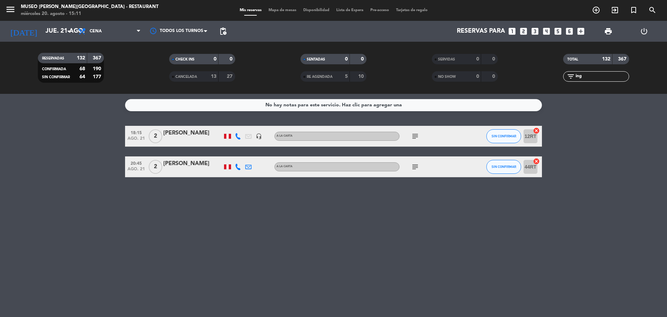
type input "ing"
click at [188, 132] on div "[PERSON_NAME]" at bounding box center [192, 133] width 59 height 9
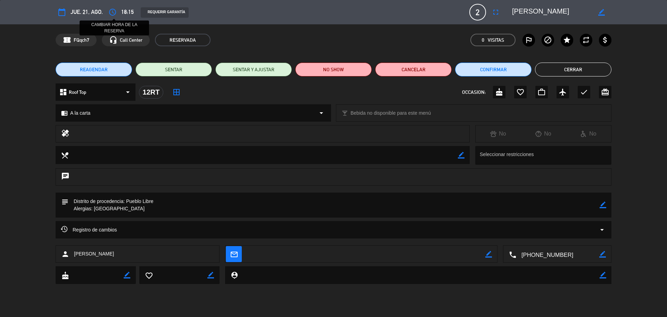
click at [109, 13] on icon "access_time" at bounding box center [112, 12] width 8 height 8
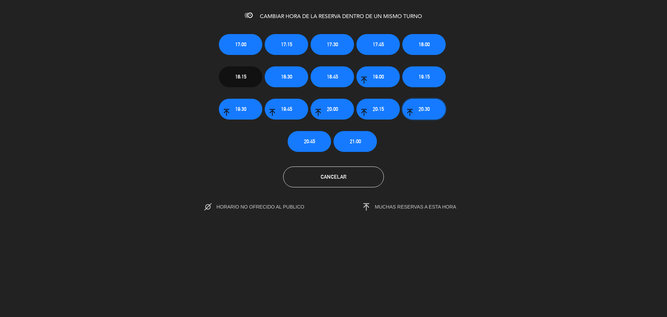
click at [426, 111] on span "20:30" at bounding box center [424, 109] width 11 height 8
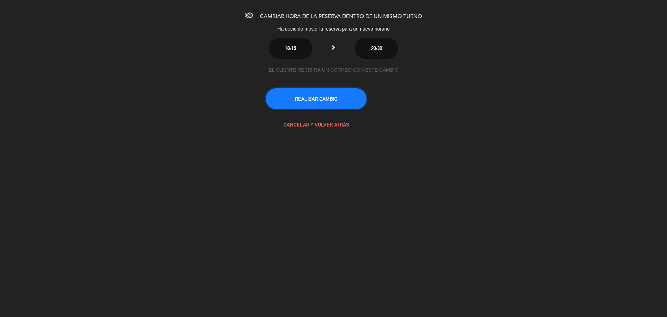
click at [328, 102] on button "REALIZAR CAMBIO" at bounding box center [316, 98] width 101 height 21
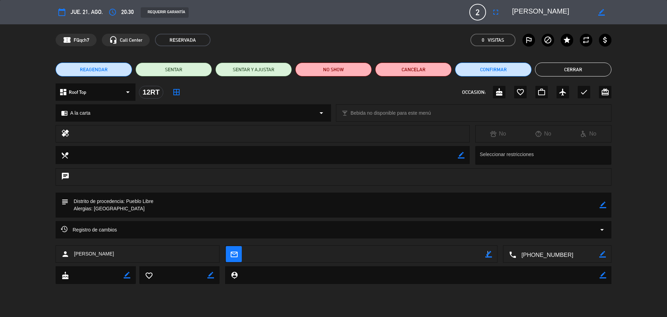
click at [487, 256] on icon "border_color" at bounding box center [488, 254] width 7 height 7
click at [472, 257] on textarea at bounding box center [366, 254] width 239 height 17
paste textarea "[EMAIL_ADDRESS][DOMAIN_NAME]"
type textarea "[EMAIL_ADDRESS][DOMAIN_NAME]"
click at [487, 255] on icon at bounding box center [488, 254] width 7 height 7
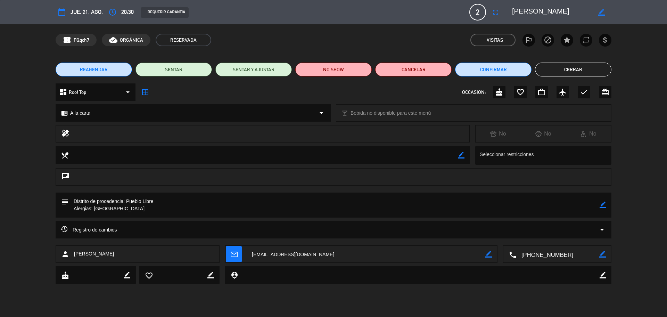
click at [573, 71] on button "Cerrar" at bounding box center [573, 70] width 76 height 14
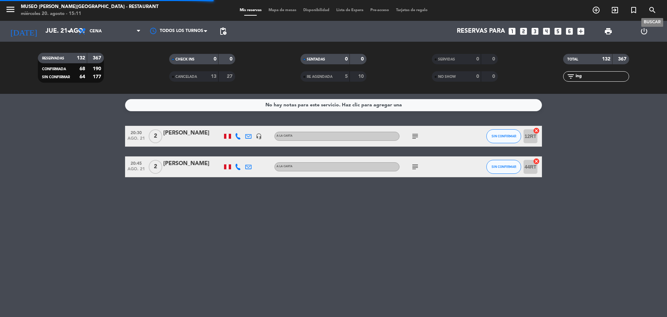
click at [651, 11] on icon "search" at bounding box center [652, 10] width 8 height 8
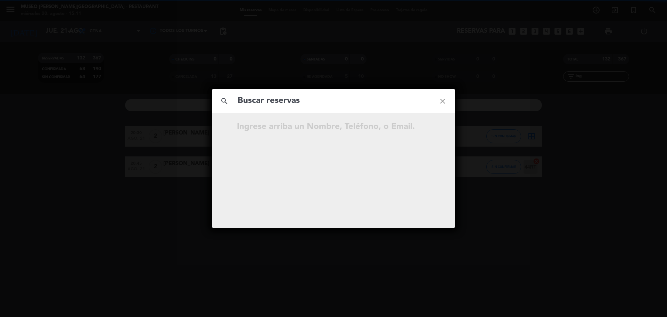
click at [336, 102] on input "text" at bounding box center [333, 101] width 193 height 14
click at [272, 106] on input "963 453 678" at bounding box center [333, 101] width 193 height 14
type input "963453678"
click at [294, 99] on input "963453678" at bounding box center [333, 101] width 193 height 14
click at [426, 132] on icon "open_in_new" at bounding box center [425, 128] width 8 height 8
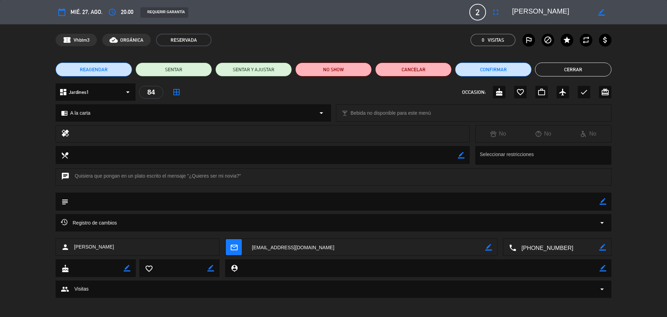
click at [602, 203] on icon "border_color" at bounding box center [603, 201] width 7 height 7
click at [580, 202] on textarea at bounding box center [333, 201] width 531 height 18
type textarea "l"
type textarea "postre: ¿Quieres ser mi novia? con la cúpula dorada"
click at [600, 202] on icon at bounding box center [603, 201] width 7 height 7
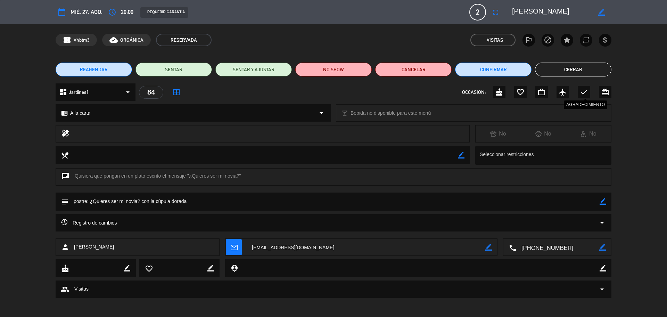
click at [583, 94] on icon "check" at bounding box center [584, 92] width 8 height 8
click at [576, 70] on button "Cerrar" at bounding box center [573, 70] width 76 height 14
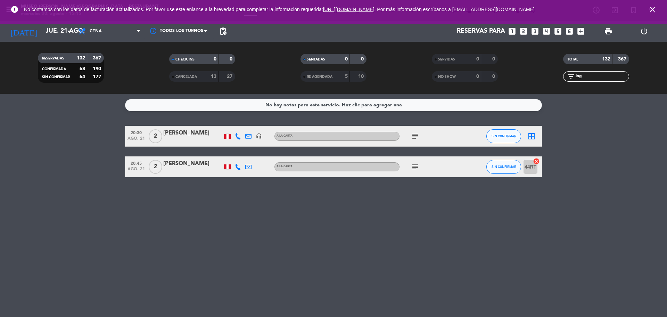
drag, startPoint x: 592, startPoint y: 77, endPoint x: 565, endPoint y: 79, distance: 27.2
click at [566, 79] on div "filter_list ing" at bounding box center [596, 76] width 66 height 10
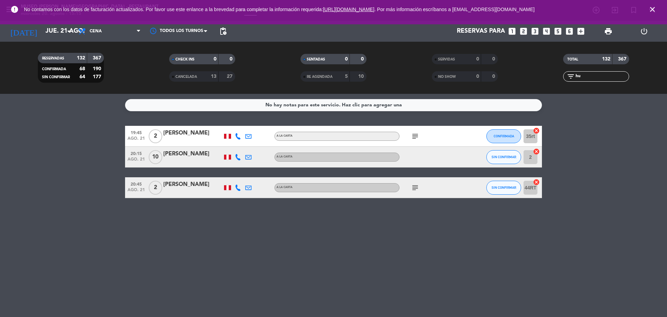
type input "h"
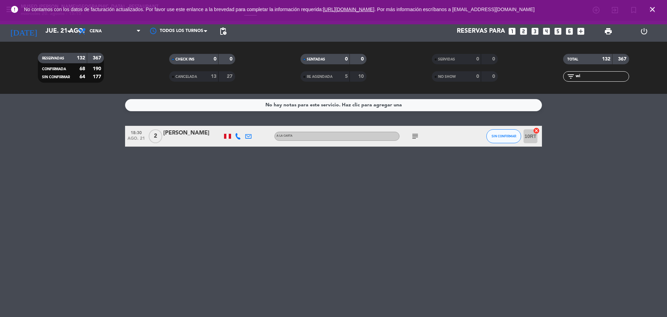
type input "w"
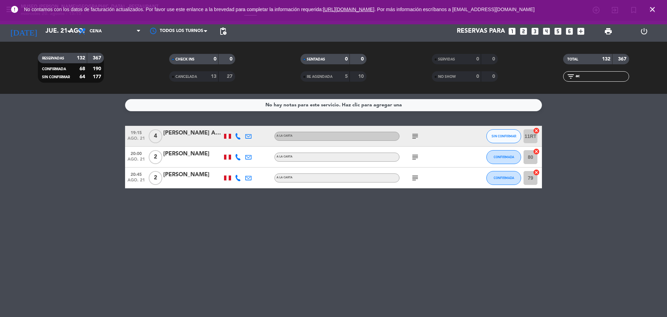
type input "a"
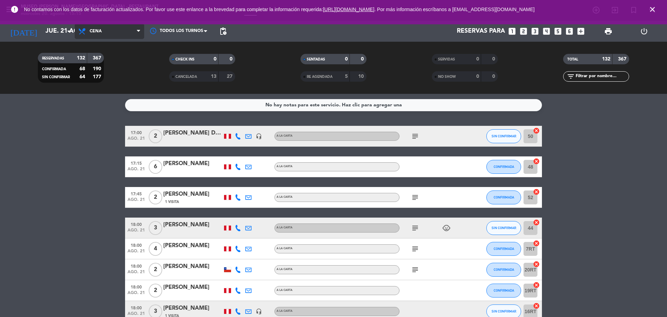
drag, startPoint x: 121, startPoint y: 27, endPoint x: 121, endPoint y: 40, distance: 12.2
click at [121, 28] on span "Cena" at bounding box center [109, 31] width 69 height 15
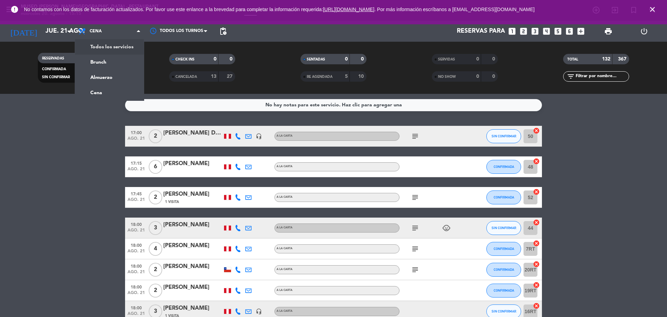
drag, startPoint x: 121, startPoint y: 42, endPoint x: 179, endPoint y: 42, distance: 57.3
click at [121, 42] on div "menu [GEOGRAPHIC_DATA][PERSON_NAME] - Restaurant [DATE] 20. agosto - 15:15 Mis …" at bounding box center [333, 47] width 667 height 94
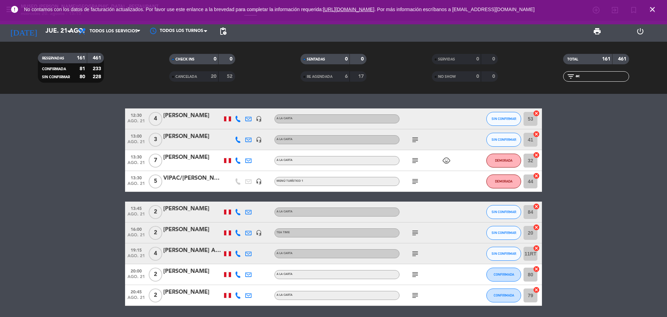
click at [600, 74] on input "ac" at bounding box center [602, 77] width 54 height 8
type input "ac"
click at [196, 117] on div "[PERSON_NAME]" at bounding box center [192, 115] width 59 height 9
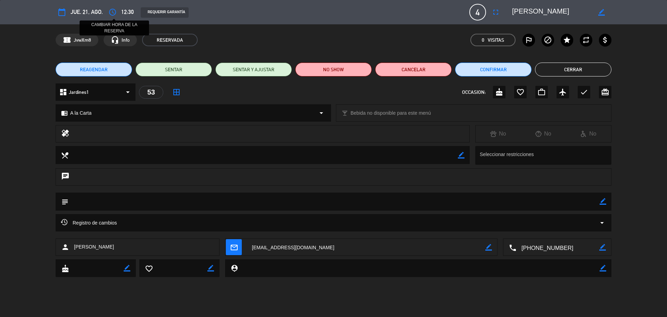
click at [112, 11] on icon "access_time" at bounding box center [112, 12] width 8 height 8
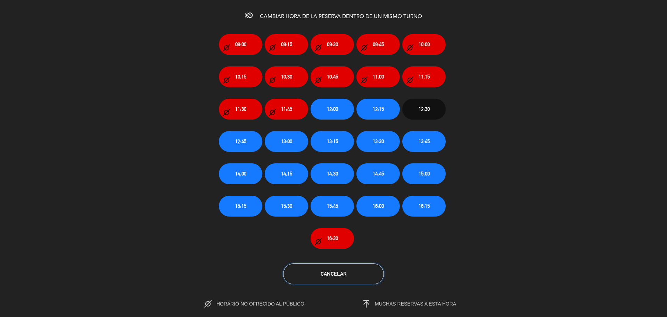
click at [332, 278] on button "Cancelar" at bounding box center [333, 273] width 101 height 21
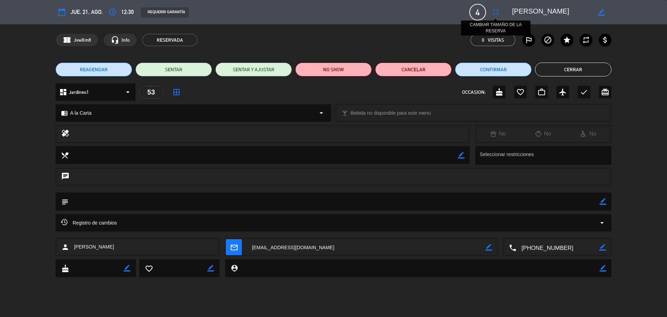
click at [492, 12] on icon "fullscreen" at bounding box center [496, 12] width 8 height 8
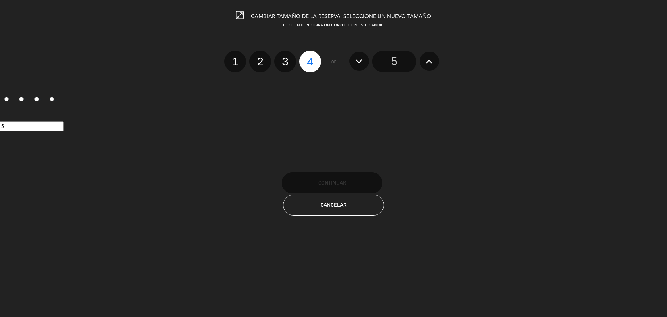
click at [427, 64] on icon at bounding box center [429, 61] width 7 height 11
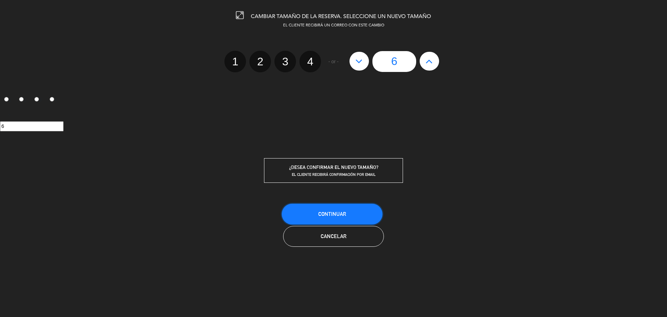
click at [341, 209] on button "Continuar" at bounding box center [332, 214] width 101 height 21
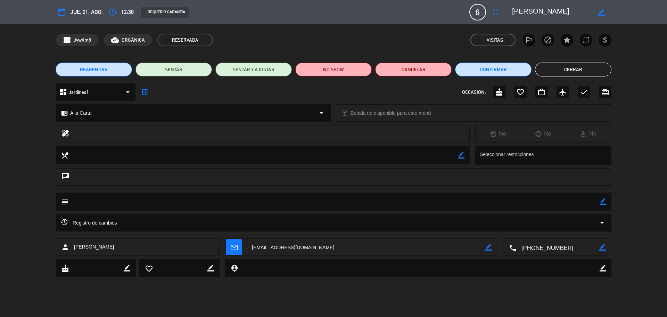
click at [602, 203] on icon "border_color" at bounding box center [603, 201] width 7 height 7
click at [598, 203] on textarea at bounding box center [333, 201] width 531 height 18
click at [602, 203] on icon at bounding box center [603, 201] width 7 height 7
click at [602, 200] on icon "border_color" at bounding box center [603, 201] width 7 height 7
click at [133, 202] on textarea at bounding box center [333, 201] width 531 height 18
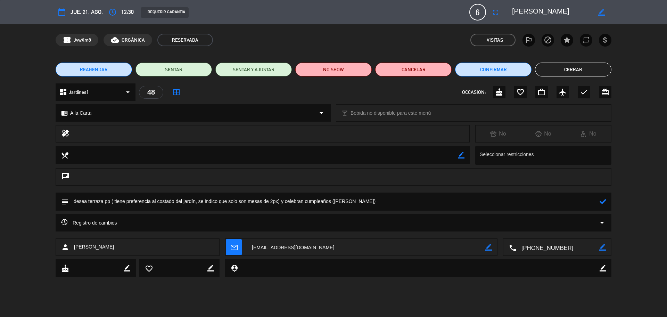
type textarea "desea terraza pp ( tiene preferencia al costado del jardín, se indico que solo …"
click at [604, 200] on icon at bounding box center [603, 201] width 7 height 7
click at [583, 94] on icon "check" at bounding box center [584, 92] width 8 height 8
drag, startPoint x: 575, startPoint y: 70, endPoint x: 535, endPoint y: 61, distance: 41.0
click at [575, 69] on button "Cerrar" at bounding box center [573, 70] width 76 height 14
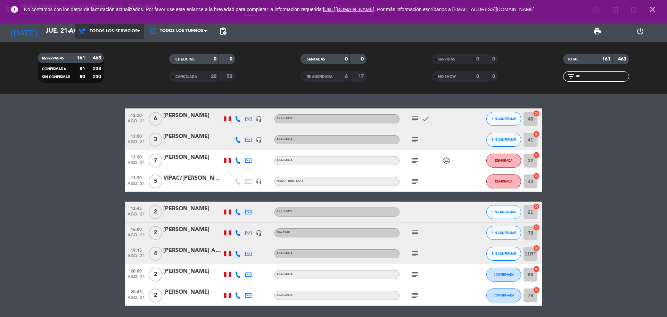
click at [122, 35] on span "Todos los servicios" at bounding box center [109, 31] width 69 height 15
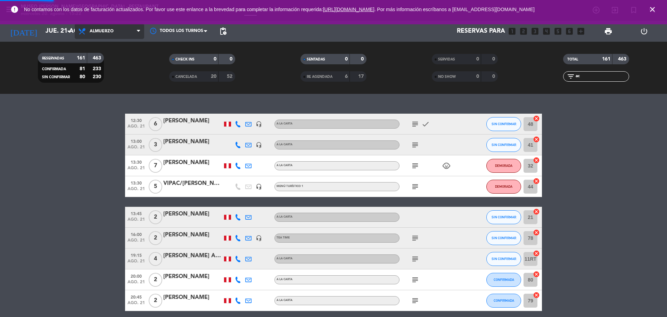
click at [124, 75] on div "menu [GEOGRAPHIC_DATA][PERSON_NAME] - Restaurant [DATE] 20. agosto - 15:22 Mis …" at bounding box center [333, 47] width 667 height 94
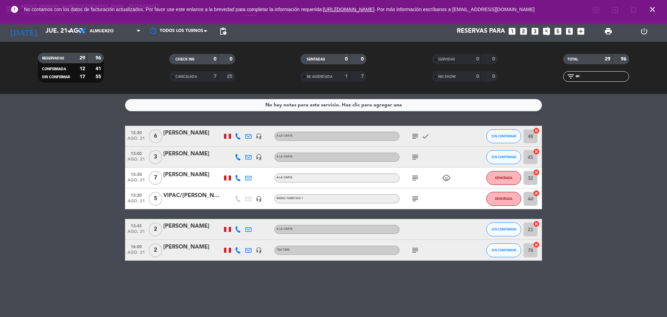
click at [547, 34] on icon "looks_4" at bounding box center [546, 31] width 9 height 9
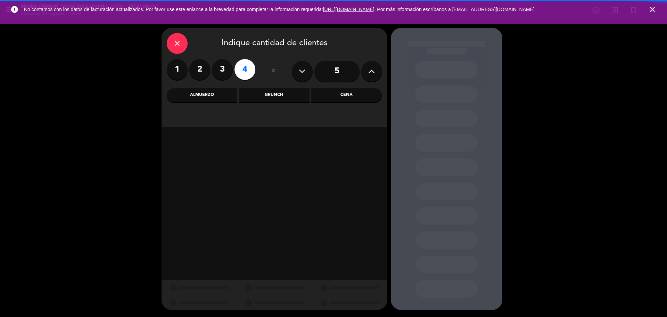
click at [230, 92] on div "Almuerzo" at bounding box center [202, 95] width 71 height 14
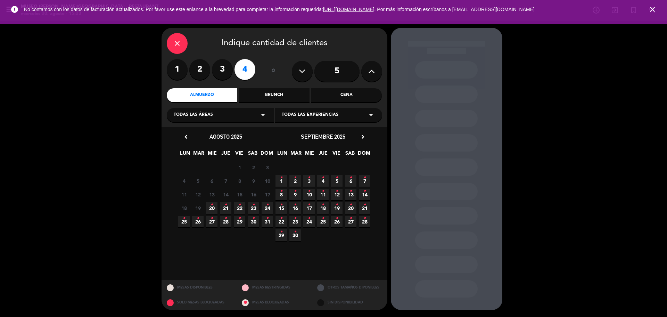
click at [226, 207] on icon "•" at bounding box center [225, 204] width 2 height 11
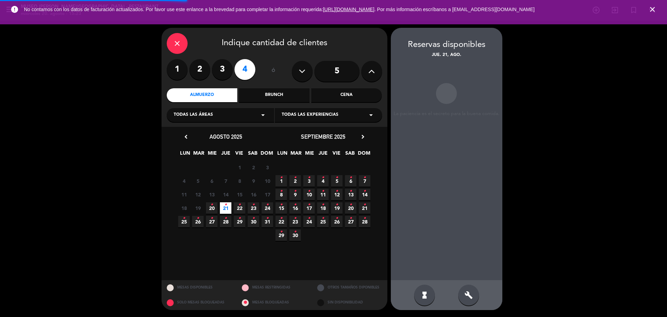
click at [240, 207] on icon "•" at bounding box center [239, 204] width 2 height 11
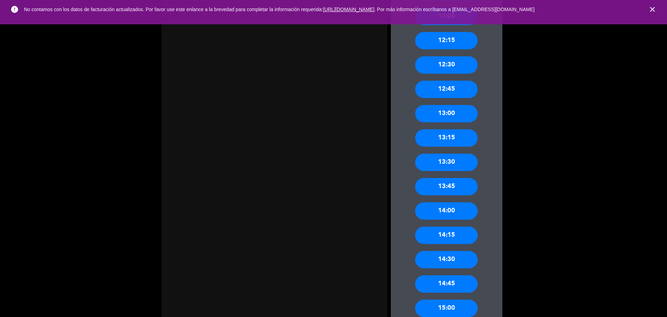
scroll to position [565, 0]
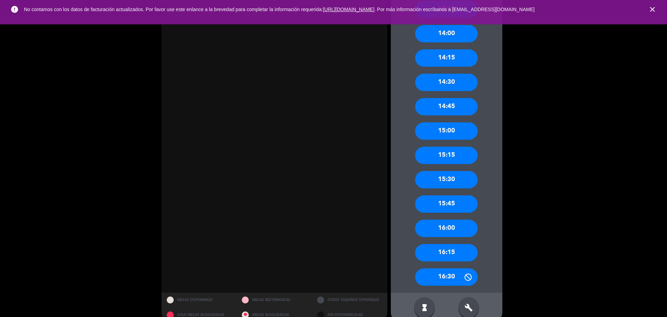
click at [459, 180] on div "15:30" at bounding box center [446, 179] width 63 height 17
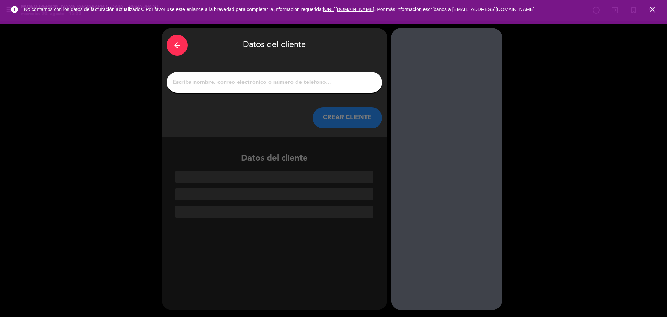
scroll to position [0, 0]
click at [304, 80] on input "1" at bounding box center [274, 82] width 205 height 10
paste input "[PERSON_NAME]"
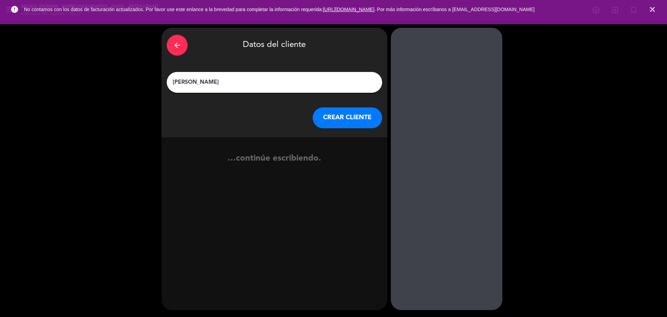
type input "[PERSON_NAME]"
click at [337, 118] on button "CREAR CLIENTE" at bounding box center [347, 117] width 69 height 21
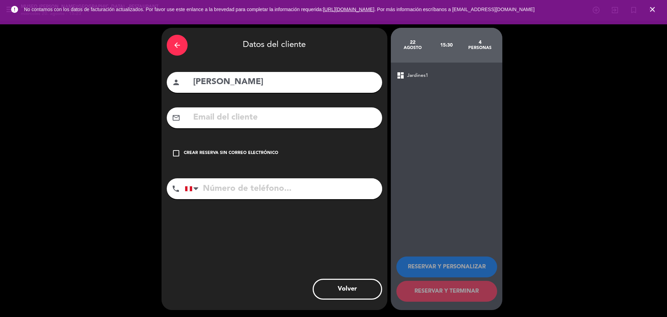
click at [269, 117] on input "text" at bounding box center [284, 117] width 184 height 14
paste input "[EMAIL_ADDRESS][DOMAIN_NAME]"
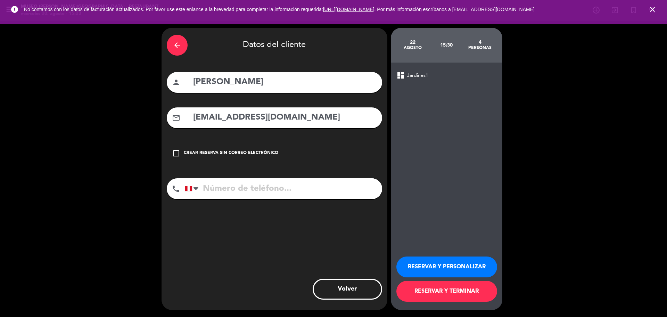
type input "[EMAIL_ADDRESS][DOMAIN_NAME]"
click at [223, 193] on input "tel" at bounding box center [283, 188] width 197 height 21
paste input "910716838"
type input "910716838"
click at [419, 261] on button "RESERVAR Y PERSONALIZAR" at bounding box center [446, 266] width 101 height 21
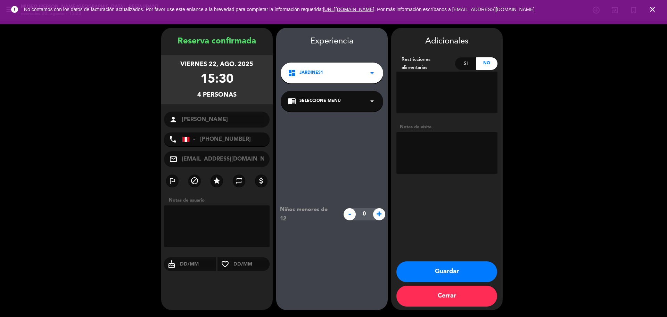
click at [428, 148] on textarea at bounding box center [446, 153] width 101 height 42
paste textarea "Distrito de procedencia: lince Alergias: ninguna"
type textarea "Distrito de procedencia: lince Alergias: ninguna"
click at [325, 106] on div "chrome_reader_mode Seleccione Menú arrow_drop_down" at bounding box center [332, 101] width 102 height 21
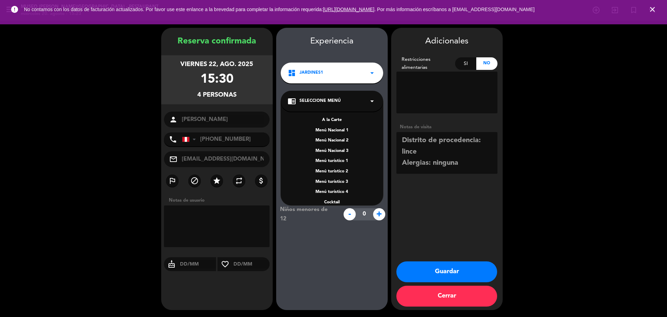
click at [331, 119] on div "A la Carte" at bounding box center [332, 120] width 89 height 7
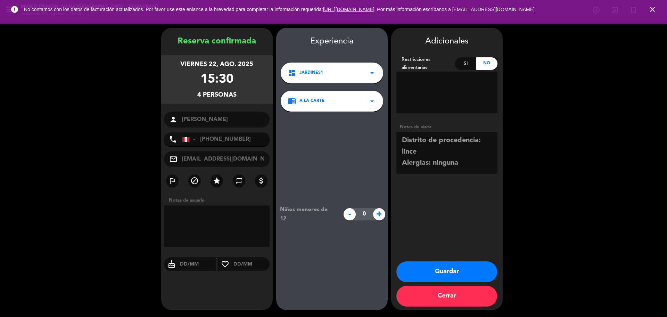
click at [449, 261] on button "Guardar" at bounding box center [446, 271] width 101 height 21
click at [650, 10] on icon "close" at bounding box center [652, 9] width 8 height 8
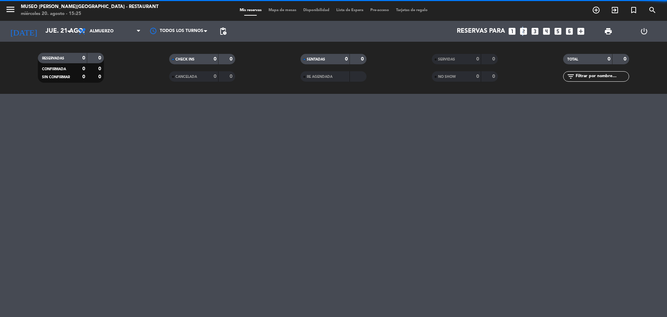
click at [522, 32] on icon "looks_two" at bounding box center [523, 31] width 9 height 9
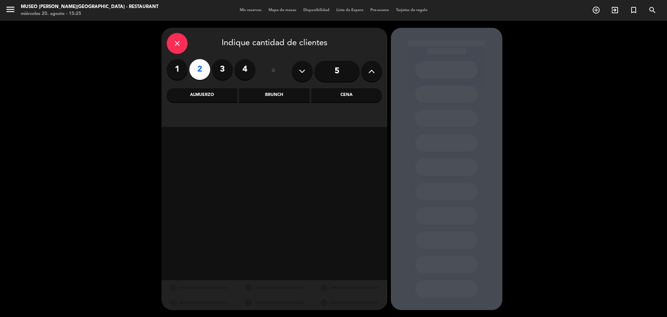
click at [351, 94] on div "Cena" at bounding box center [346, 95] width 71 height 14
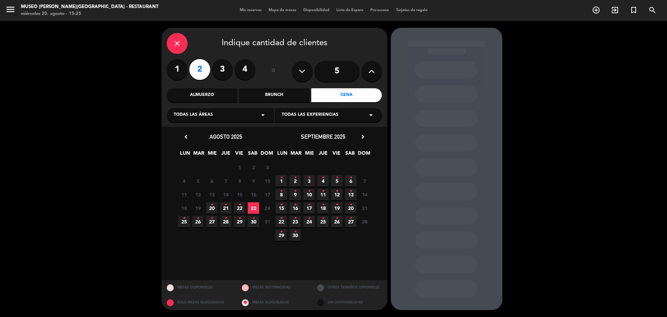
click at [242, 205] on span "22 •" at bounding box center [239, 207] width 11 height 11
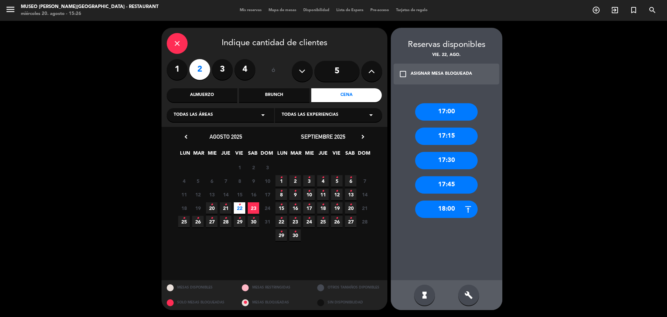
click at [254, 220] on icon "•" at bounding box center [253, 218] width 2 height 11
click at [462, 182] on div "17:45" at bounding box center [446, 184] width 63 height 17
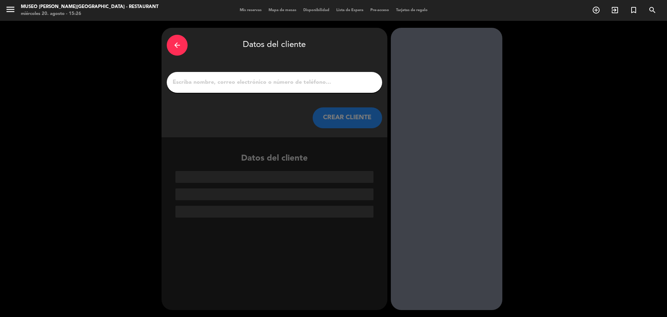
click at [329, 85] on input "1" at bounding box center [274, 82] width 205 height 10
paste input "[PERSON_NAME]"
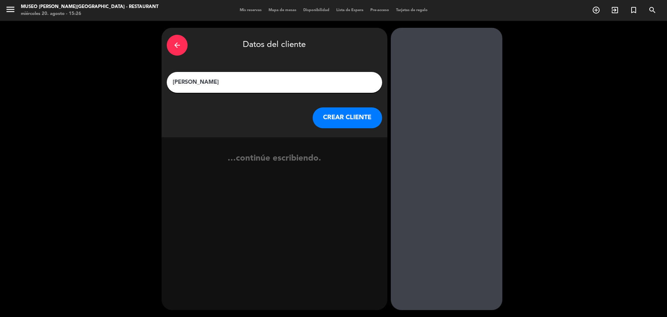
type input "[PERSON_NAME]"
click at [340, 116] on button "CREAR CLIENTE" at bounding box center [347, 117] width 69 height 21
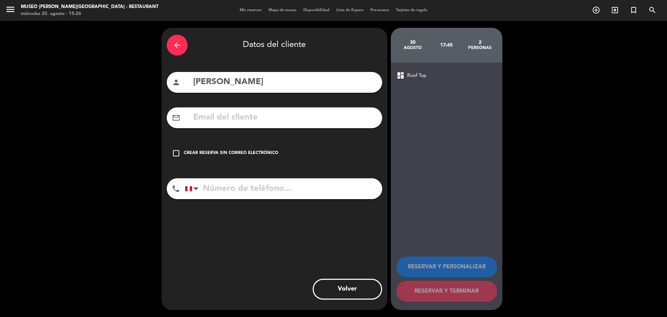
click at [258, 117] on input "text" at bounding box center [284, 117] width 184 height 14
paste input "[EMAIL_ADDRESS][DOMAIN_NAME]"
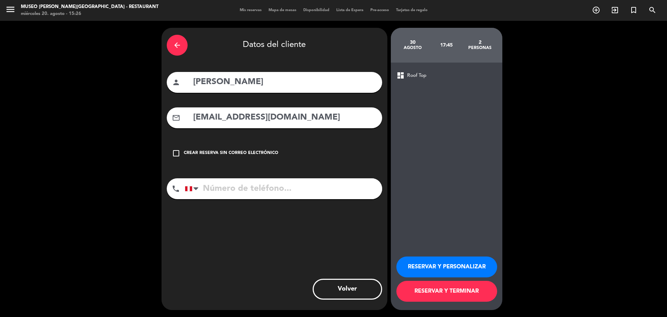
type input "[EMAIL_ADDRESS][DOMAIN_NAME]"
paste input "961007373"
click at [243, 191] on input "tel" at bounding box center [283, 188] width 197 height 21
type input "961007373"
drag, startPoint x: 418, startPoint y: 262, endPoint x: 264, endPoint y: 43, distance: 268.2
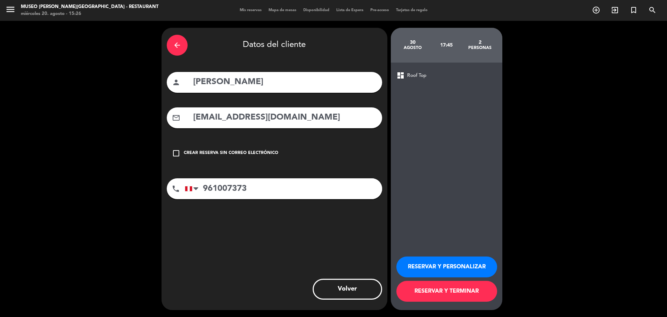
click at [418, 263] on button "RESERVAR Y PERSONALIZAR" at bounding box center [446, 266] width 101 height 21
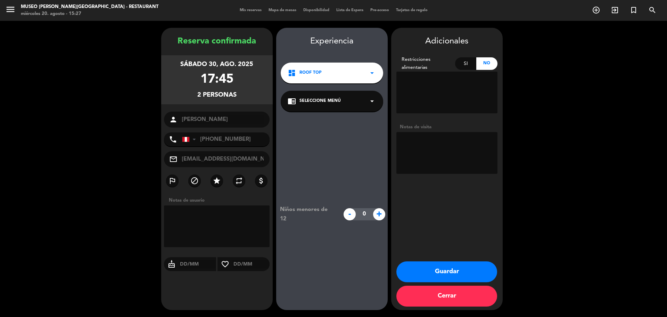
click at [424, 150] on textarea at bounding box center [446, 153] width 101 height 42
paste textarea "Distrito: Lince Alergias: [GEOGRAPHIC_DATA]"
type textarea "Distrito: Lince Alergias: [GEOGRAPHIC_DATA]"
click at [343, 103] on div "chrome_reader_mode Seleccione Menú arrow_drop_down" at bounding box center [332, 101] width 102 height 21
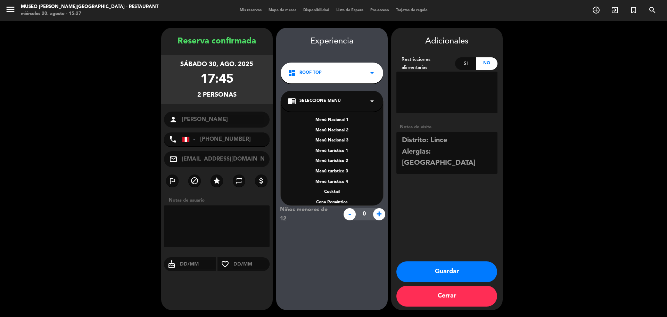
scroll to position [100, 0]
click at [340, 160] on div "Menú Nacional 1 Menú Nacional 2 Menú Nacional 3 Menú turístico 1 Menú turístico…" at bounding box center [332, 153] width 102 height 104
click at [341, 163] on div "A la carta" at bounding box center [332, 164] width 89 height 7
